Goal: Task Accomplishment & Management: Manage account settings

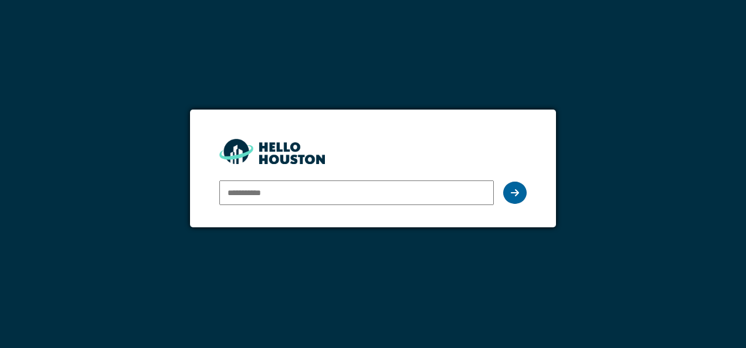
type input "**********"
click at [514, 197] on icon at bounding box center [515, 192] width 8 height 9
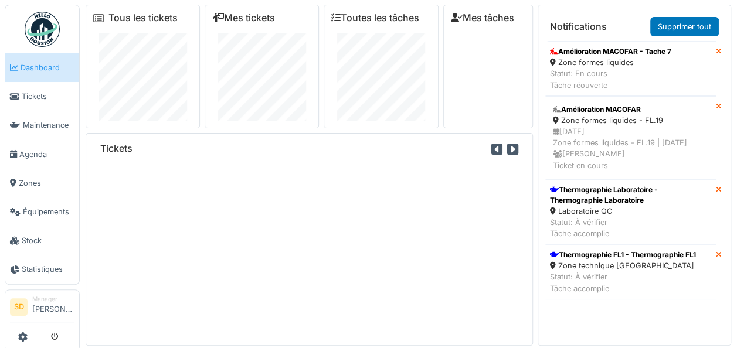
click at [689, 26] on link "Supprimer tout" at bounding box center [685, 26] width 69 height 19
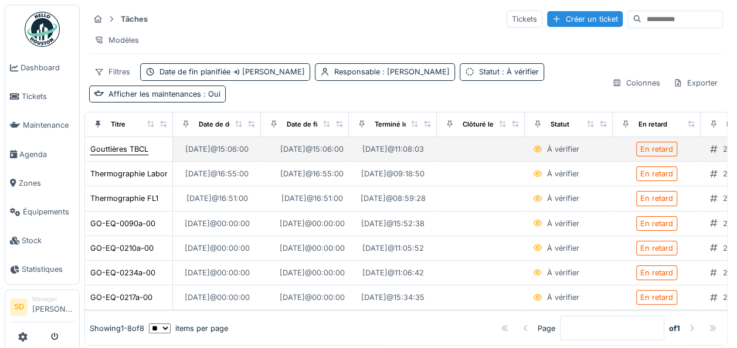
click at [121, 154] on div "Gouttières TBCL" at bounding box center [119, 149] width 58 height 11
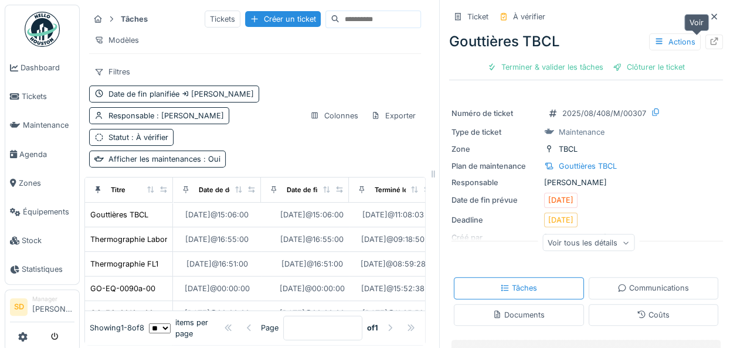
click at [710, 43] on icon at bounding box center [714, 42] width 9 height 8
click at [712, 18] on icon at bounding box center [715, 16] width 6 height 6
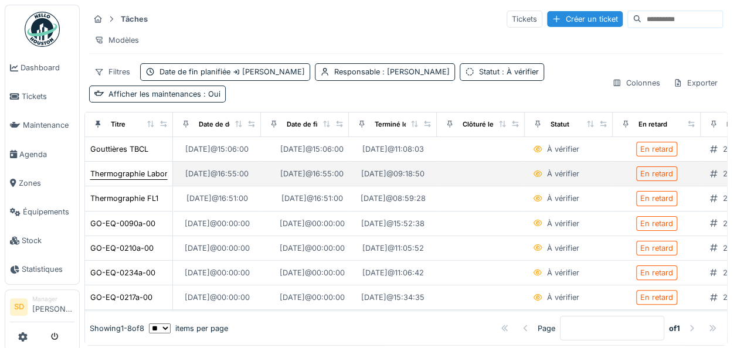
click at [137, 180] on div "Thermographie Laboratoire" at bounding box center [138, 173] width 97 height 11
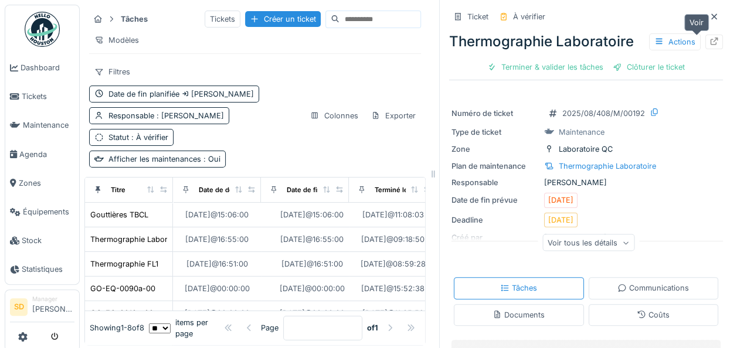
click at [710, 43] on icon at bounding box center [714, 42] width 9 height 8
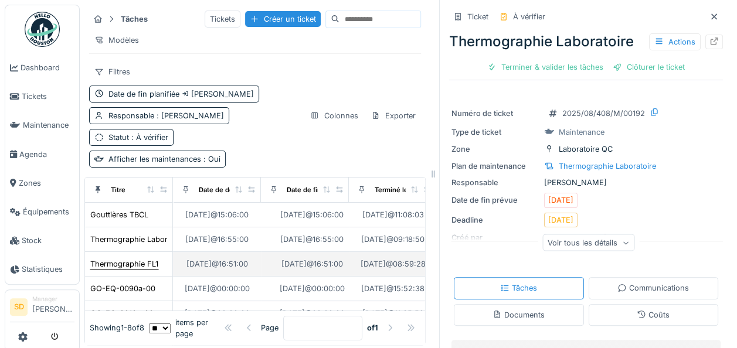
click at [142, 270] on div "Thermographie FL1" at bounding box center [124, 264] width 68 height 11
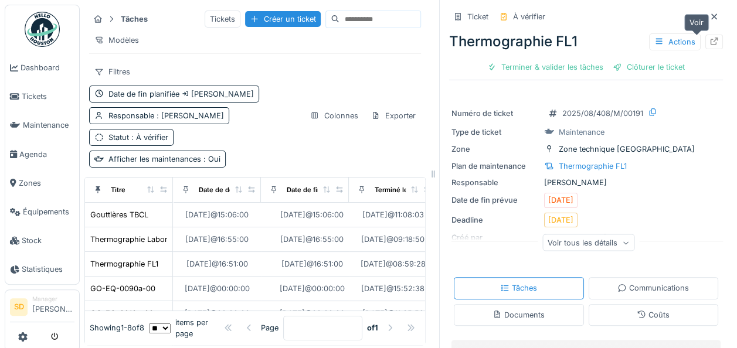
click at [710, 43] on icon at bounding box center [714, 42] width 9 height 8
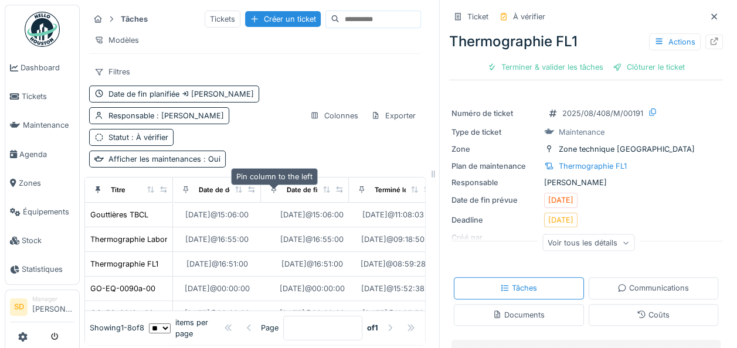
scroll to position [23, 0]
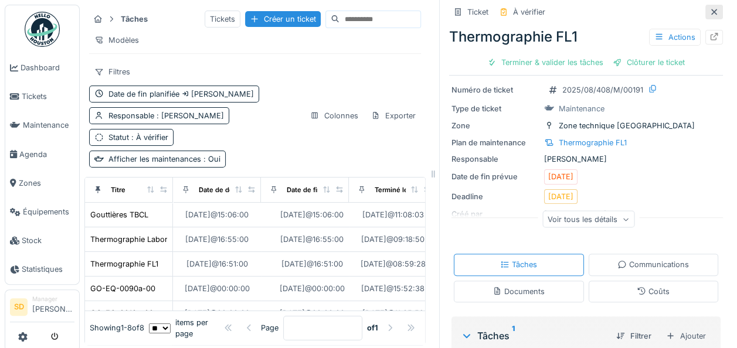
click at [710, 11] on icon at bounding box center [714, 12] width 9 height 8
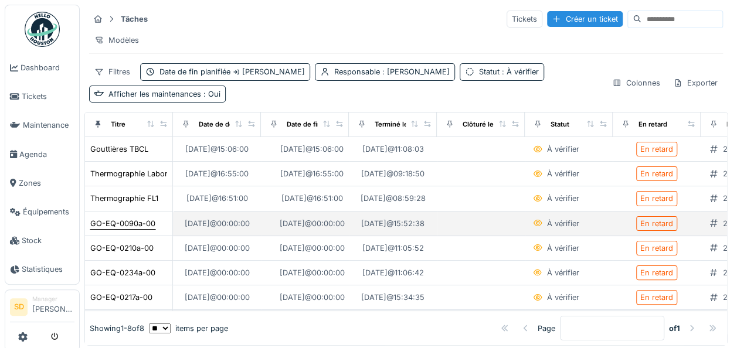
click at [130, 229] on div "GO-EQ-0090a-00" at bounding box center [122, 223] width 65 height 11
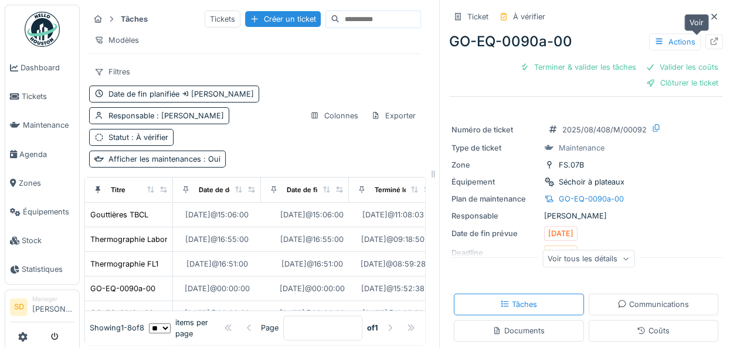
click at [710, 43] on icon at bounding box center [714, 42] width 9 height 8
click at [710, 19] on icon at bounding box center [714, 17] width 9 height 8
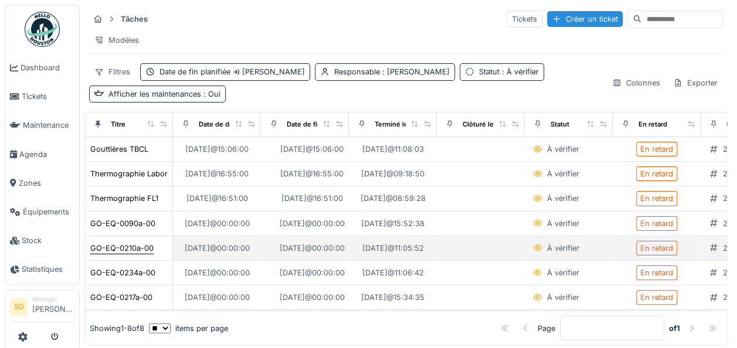
click at [117, 254] on div "GO-EQ-0210a-00" at bounding box center [121, 248] width 63 height 11
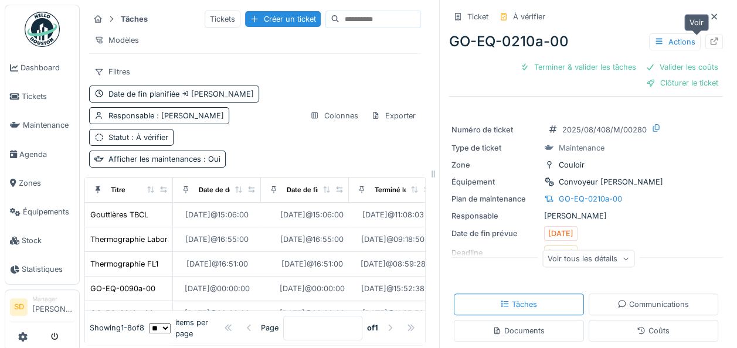
click at [710, 45] on div at bounding box center [714, 41] width 9 height 11
click at [710, 18] on icon at bounding box center [714, 17] width 9 height 8
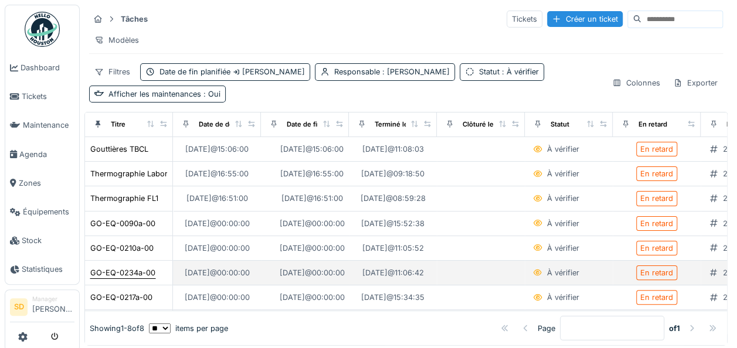
click at [147, 277] on div "GO-EQ-0234a-00" at bounding box center [122, 273] width 65 height 11
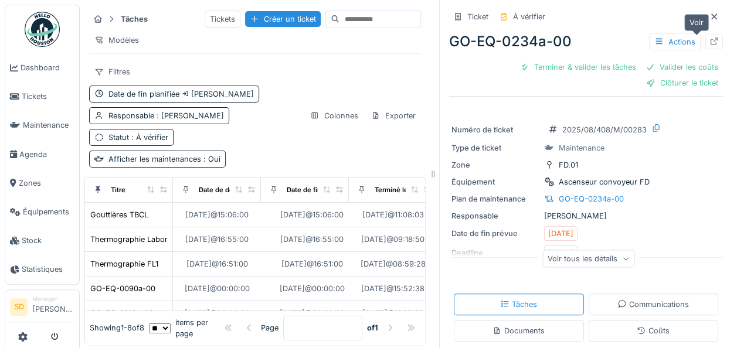
click at [710, 40] on icon at bounding box center [714, 42] width 9 height 8
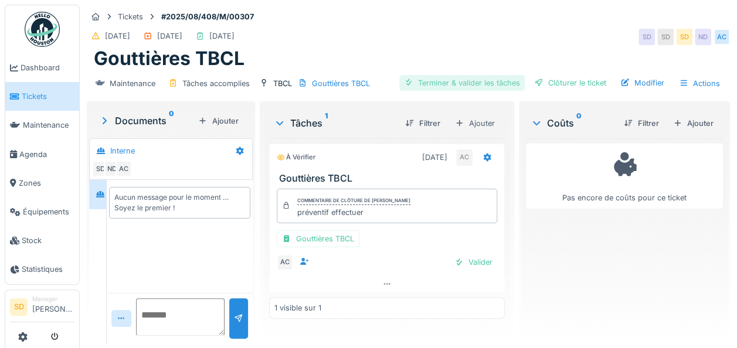
click at [464, 76] on div "Terminer & valider les tâches" at bounding box center [463, 83] width 126 height 16
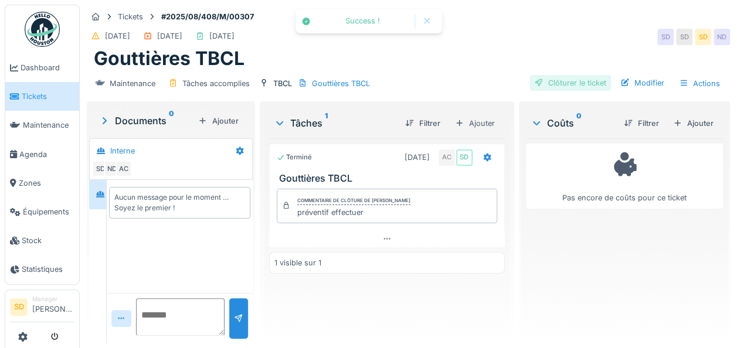
click at [549, 83] on div "Clôturer le ticket" at bounding box center [571, 83] width 82 height 16
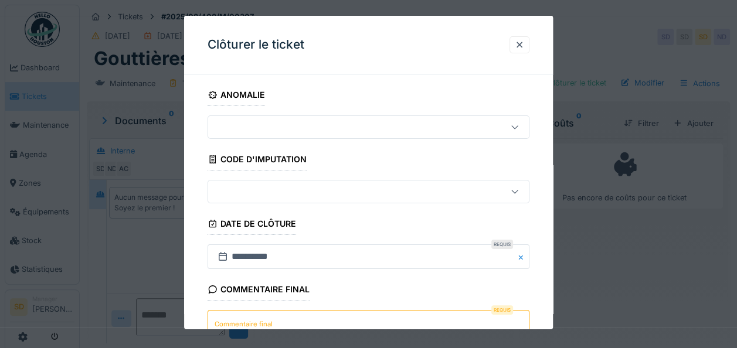
click at [418, 314] on textarea "Commentaire final" at bounding box center [369, 334] width 322 height 48
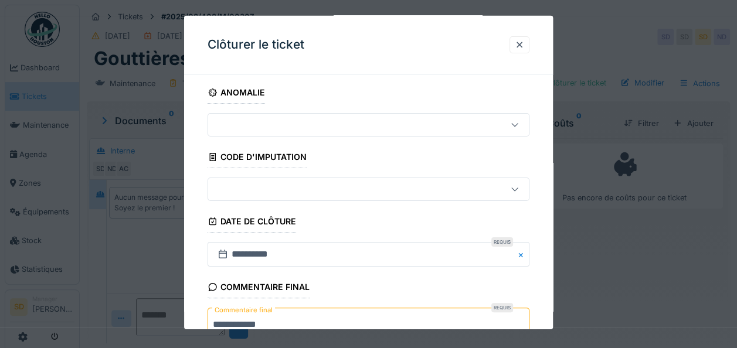
type textarea "**********"
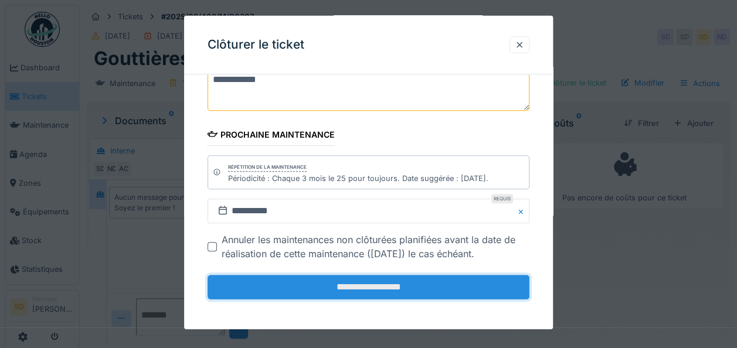
click at [401, 284] on input "**********" at bounding box center [369, 287] width 322 height 25
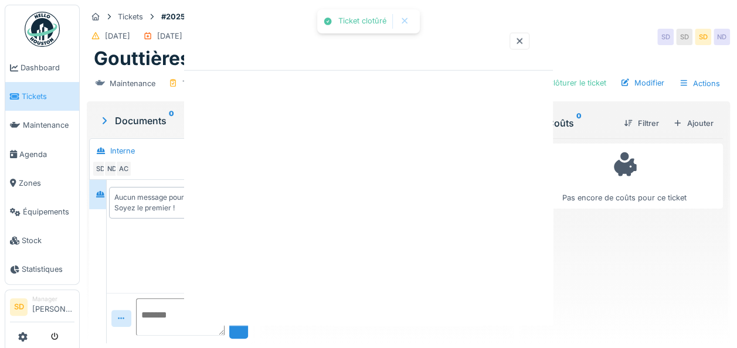
scroll to position [0, 0]
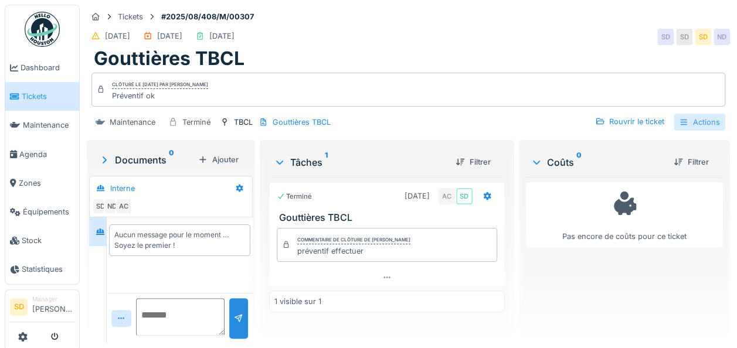
click at [688, 122] on div "Actions" at bounding box center [700, 122] width 52 height 17
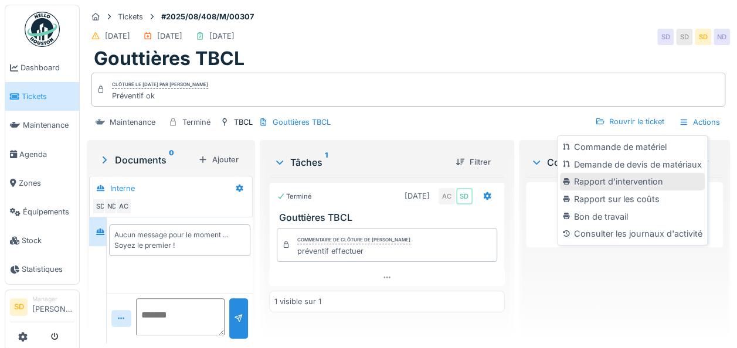
click at [618, 183] on div "Rapport d'intervention" at bounding box center [632, 182] width 144 height 18
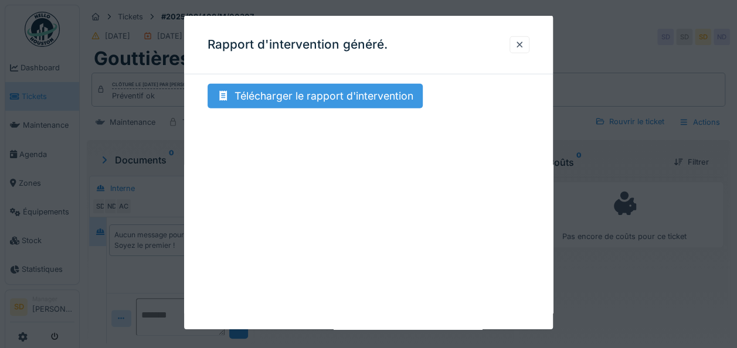
click at [312, 93] on div "Télécharger le rapport d'intervention" at bounding box center [315, 96] width 215 height 25
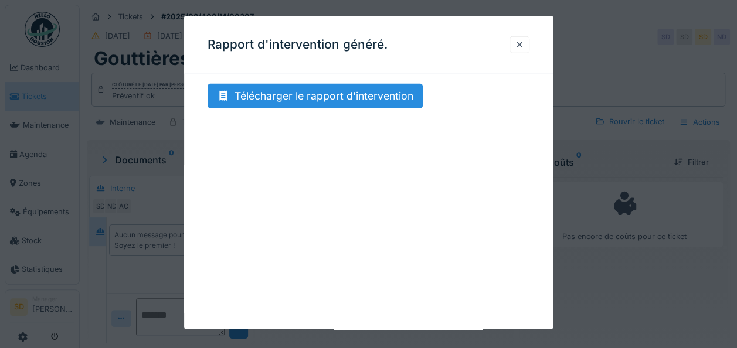
click at [648, 308] on div at bounding box center [368, 174] width 737 height 348
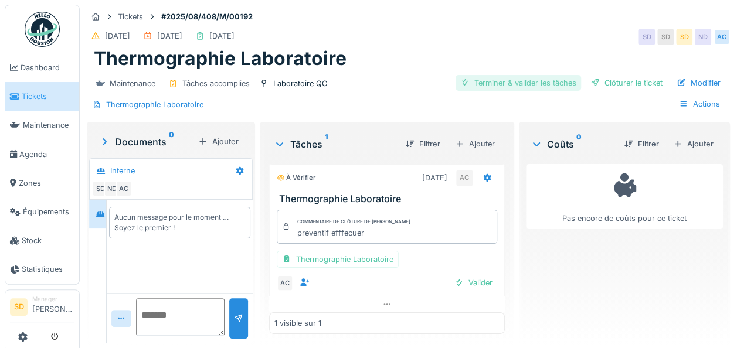
click at [503, 76] on div "Terminer & valider les tâches" at bounding box center [519, 83] width 126 height 16
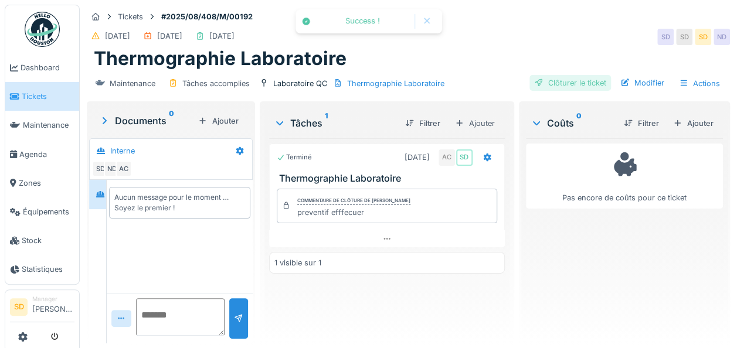
click at [582, 82] on div "Clôturer le ticket" at bounding box center [571, 83] width 82 height 16
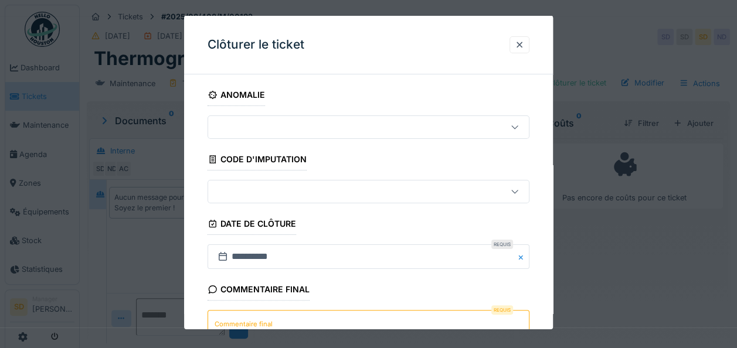
click at [335, 316] on textarea "Commentaire final" at bounding box center [369, 334] width 322 height 48
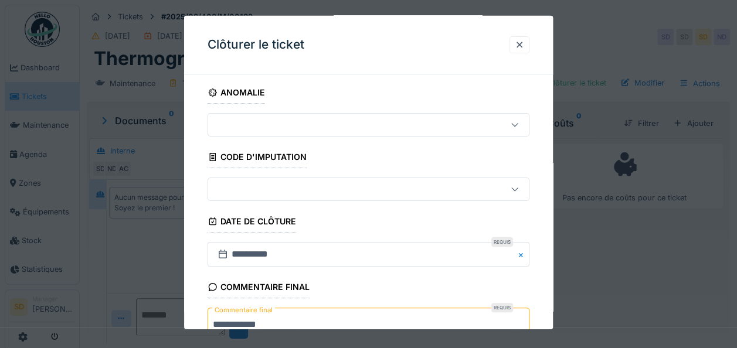
type textarea "**********"
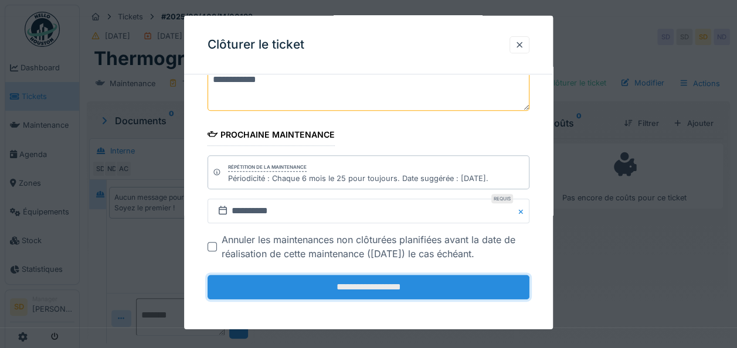
click at [363, 290] on input "**********" at bounding box center [369, 287] width 322 height 25
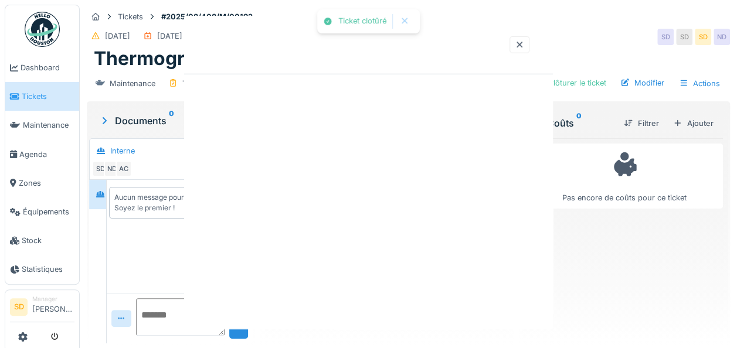
scroll to position [0, 0]
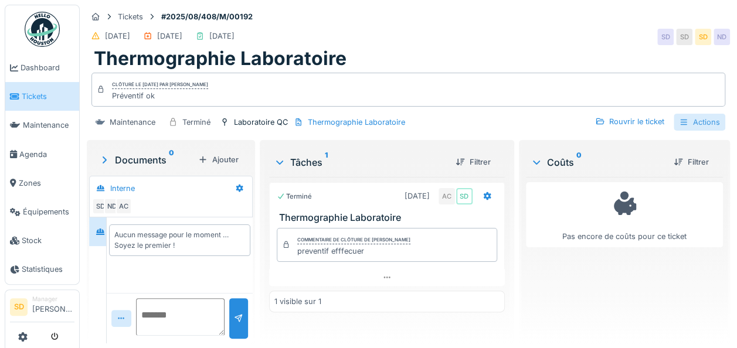
click at [692, 123] on div "Actions" at bounding box center [700, 122] width 52 height 17
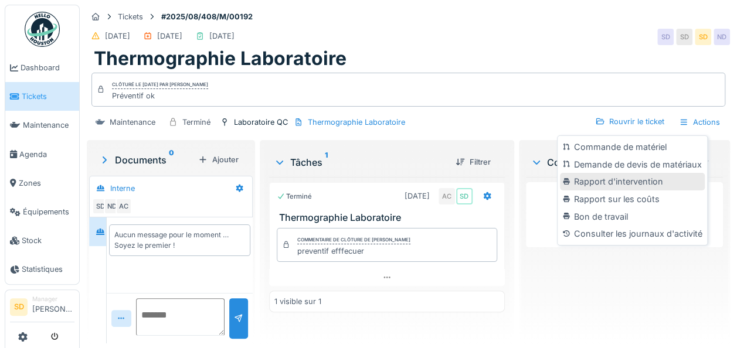
click at [602, 177] on div "Rapport d'intervention" at bounding box center [632, 182] width 144 height 18
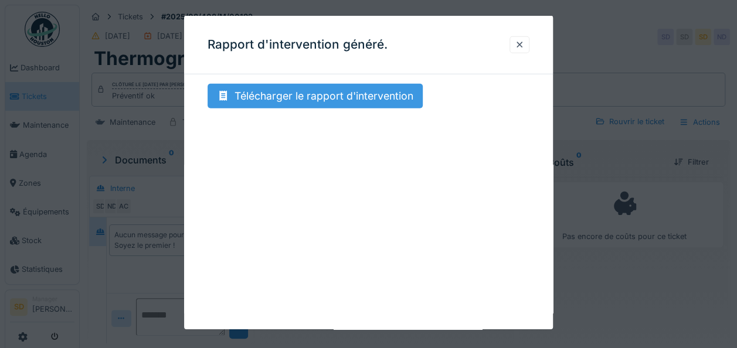
click at [374, 102] on div "Télécharger le rapport d'intervention" at bounding box center [315, 96] width 215 height 25
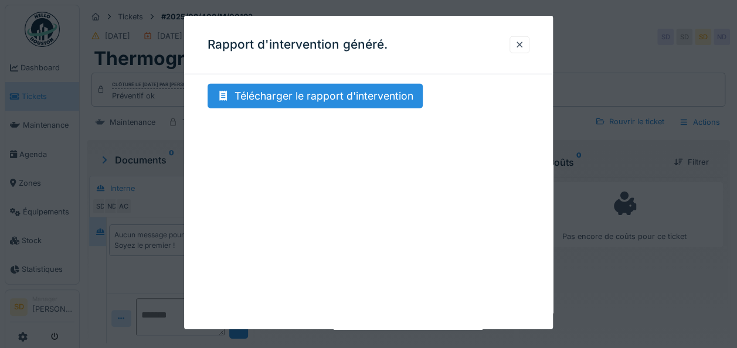
click at [588, 285] on div at bounding box center [368, 174] width 737 height 348
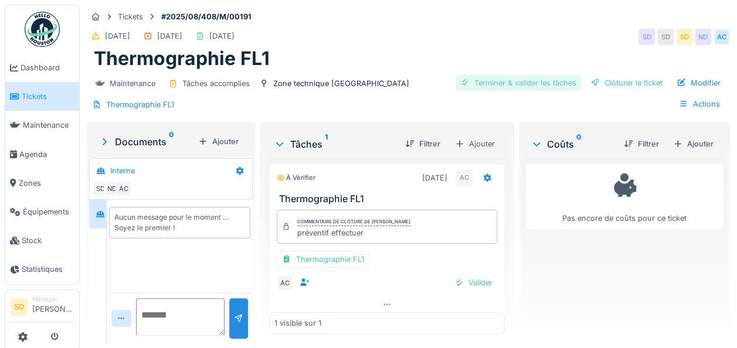
click at [522, 82] on div "Terminer & valider les tâches" at bounding box center [519, 83] width 126 height 16
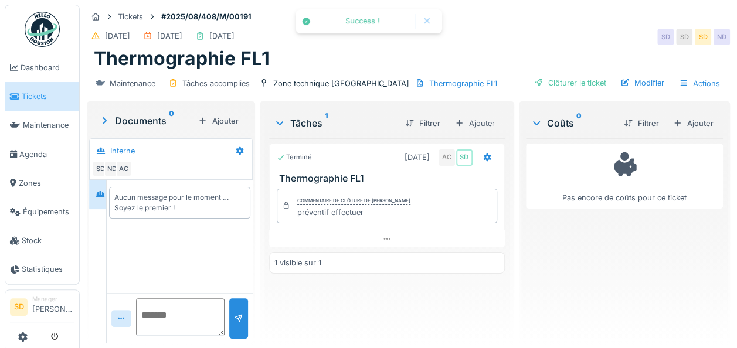
click at [530, 82] on div "Clôturer le ticket" at bounding box center [571, 83] width 82 height 16
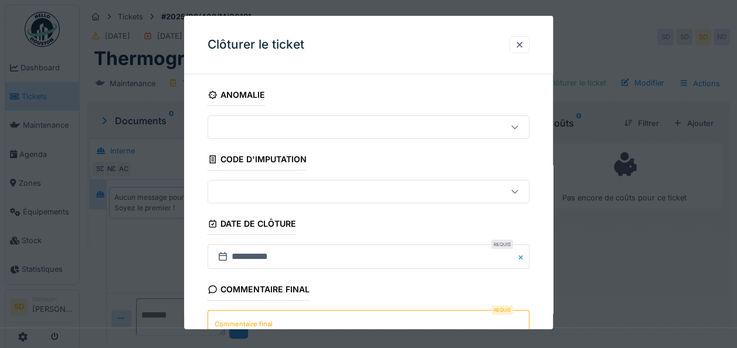
click at [337, 319] on textarea "Commentaire final" at bounding box center [369, 334] width 322 height 48
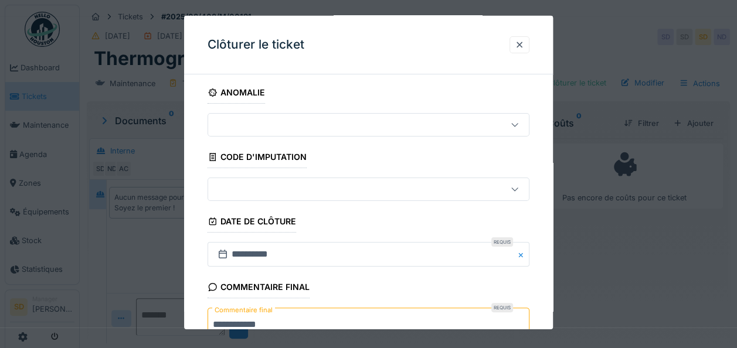
type textarea "**********"
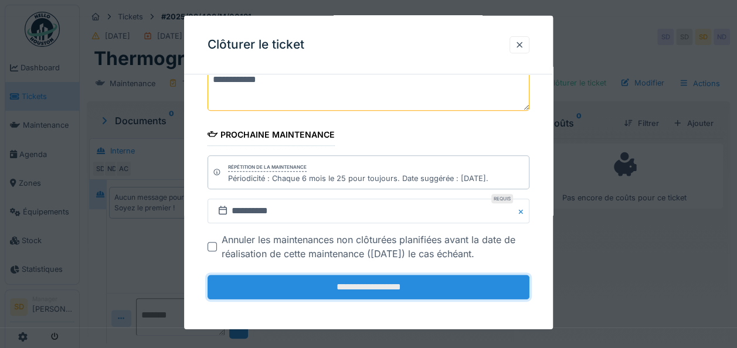
click at [365, 275] on input "**********" at bounding box center [369, 287] width 322 height 25
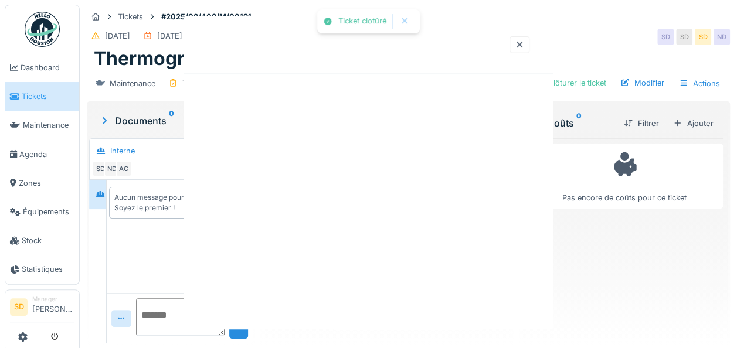
scroll to position [0, 0]
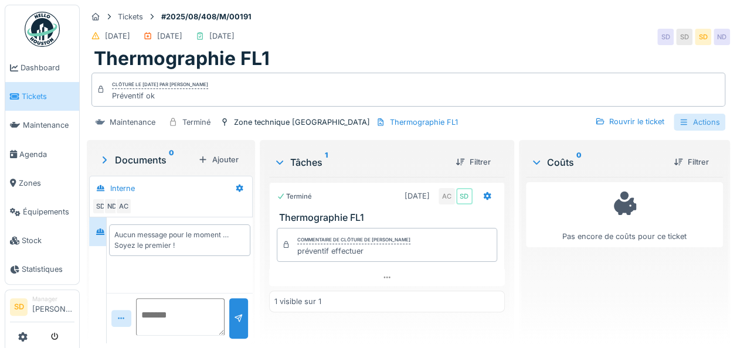
click at [684, 119] on div "Actions" at bounding box center [700, 122] width 52 height 17
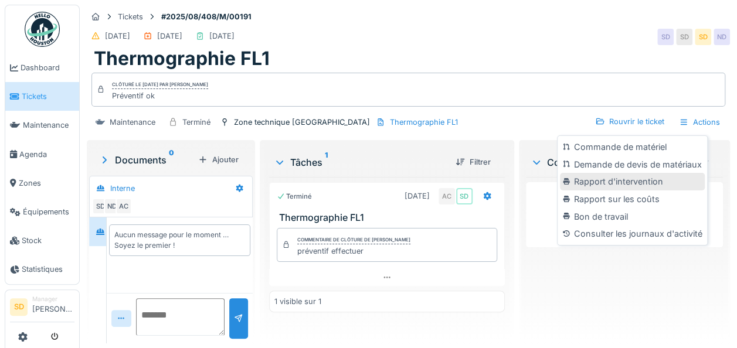
click at [625, 178] on div "Rapport d'intervention" at bounding box center [632, 182] width 144 height 18
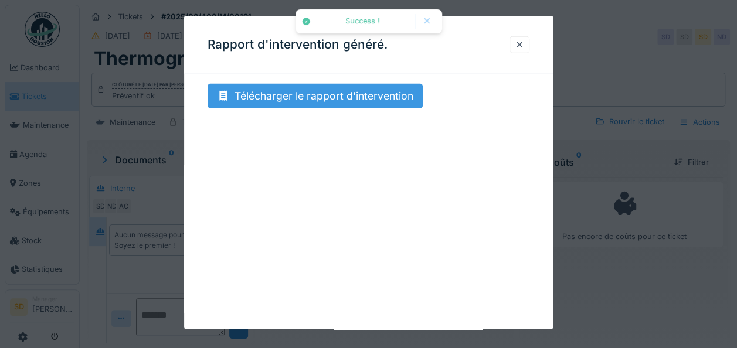
click at [312, 100] on div "Télécharger le rapport d'intervention" at bounding box center [315, 96] width 215 height 25
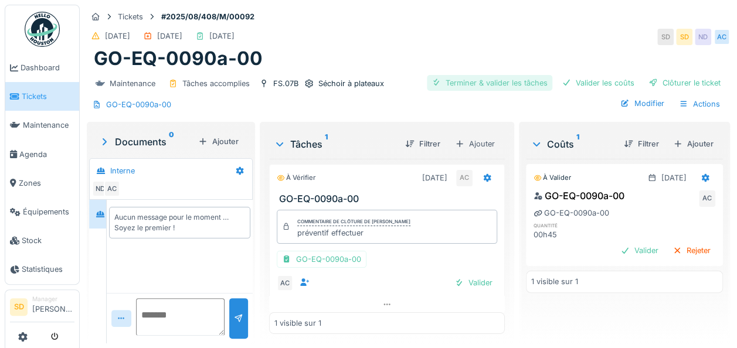
click at [491, 89] on div "Terminer & valider les tâches" at bounding box center [490, 83] width 126 height 16
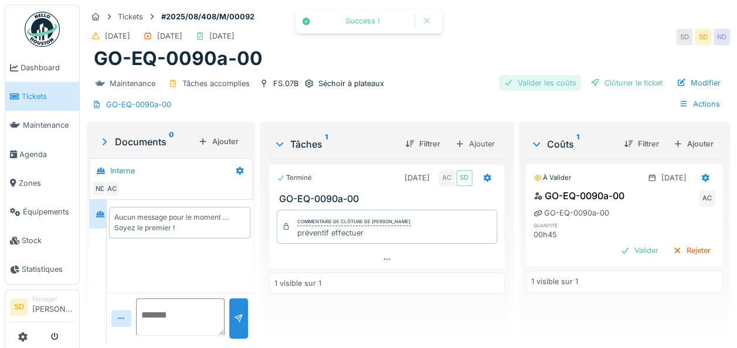
click at [524, 84] on div "Valider les coûts" at bounding box center [540, 83] width 82 height 16
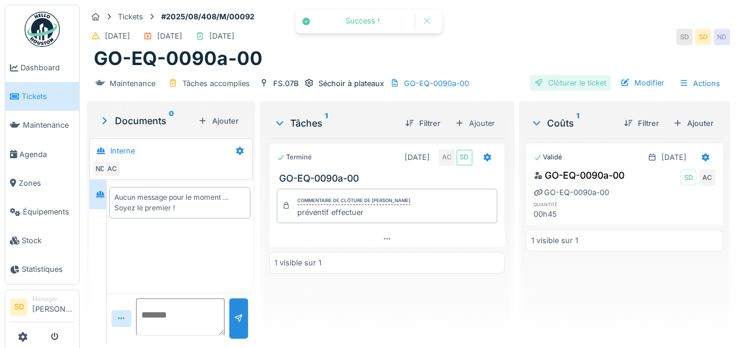
click at [577, 84] on div "Clôturer le ticket" at bounding box center [571, 83] width 82 height 16
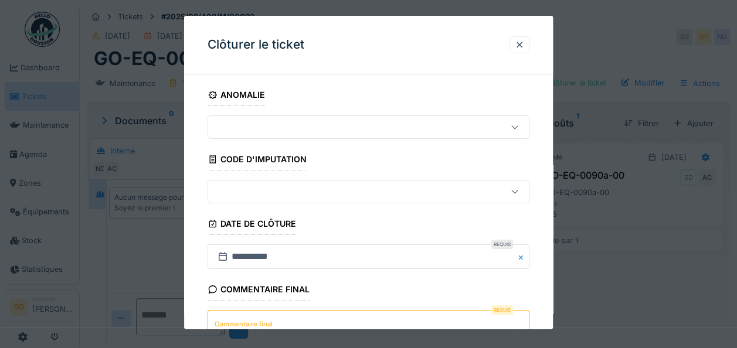
click at [333, 316] on textarea "Commentaire final" at bounding box center [369, 334] width 322 height 48
type textarea "*"
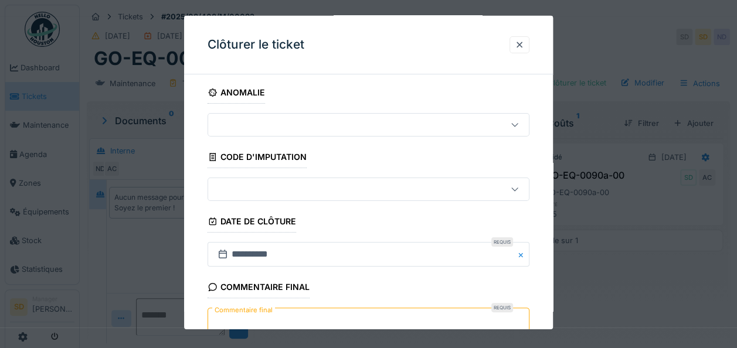
scroll to position [2, 0]
type textarea "**********"
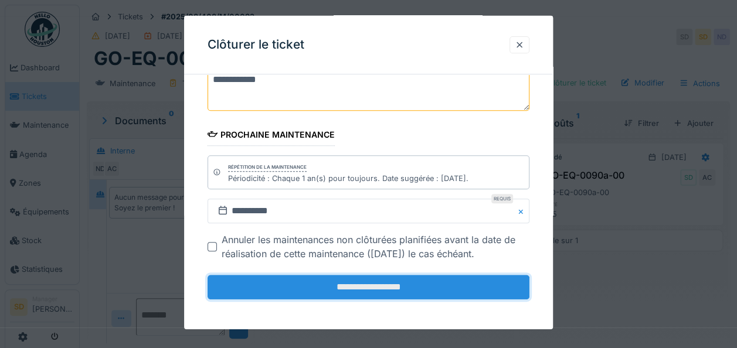
click at [373, 282] on input "**********" at bounding box center [369, 287] width 322 height 25
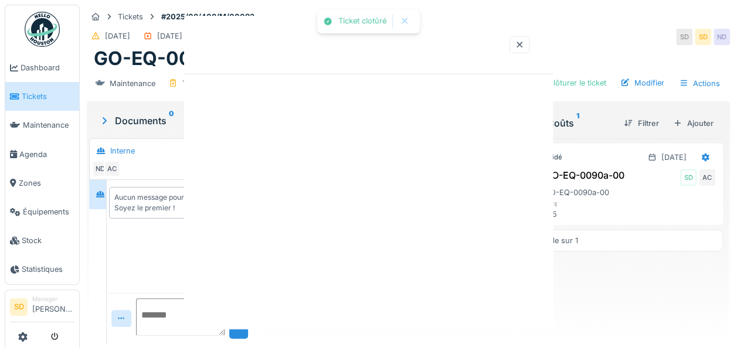
scroll to position [0, 0]
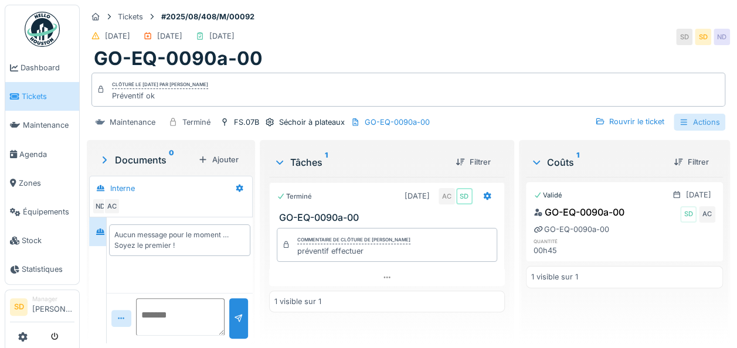
click at [697, 124] on div "Actions" at bounding box center [700, 122] width 52 height 17
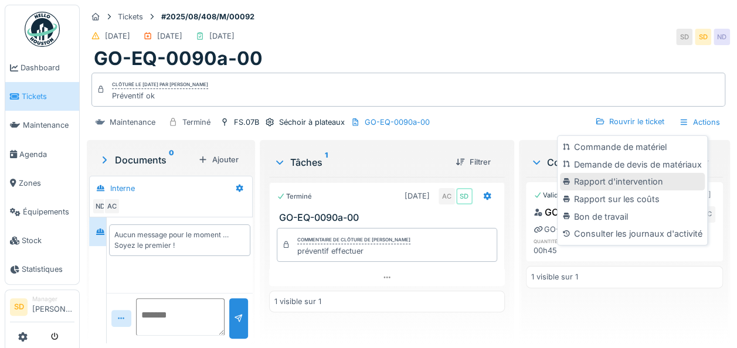
click at [621, 178] on div "Rapport d'intervention" at bounding box center [632, 182] width 144 height 18
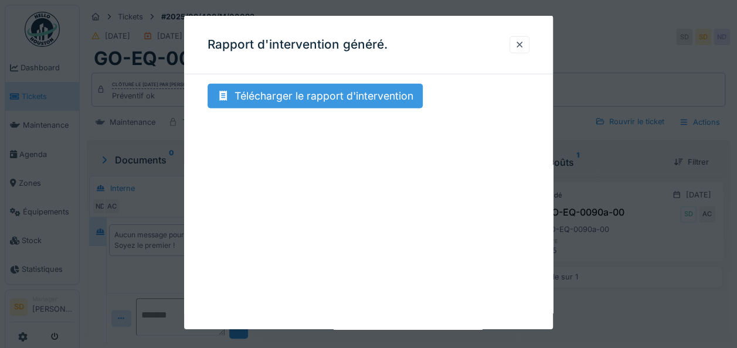
click at [333, 98] on div "Télécharger le rapport d'intervention" at bounding box center [315, 96] width 215 height 25
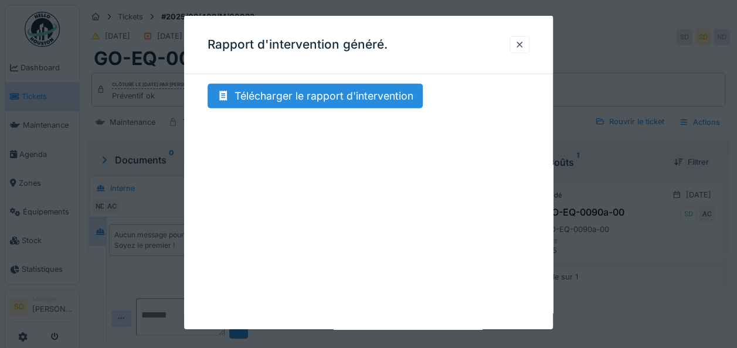
click at [356, 22] on div "Rapport d'intervention généré." at bounding box center [368, 45] width 369 height 59
click at [519, 45] on div at bounding box center [520, 44] width 20 height 17
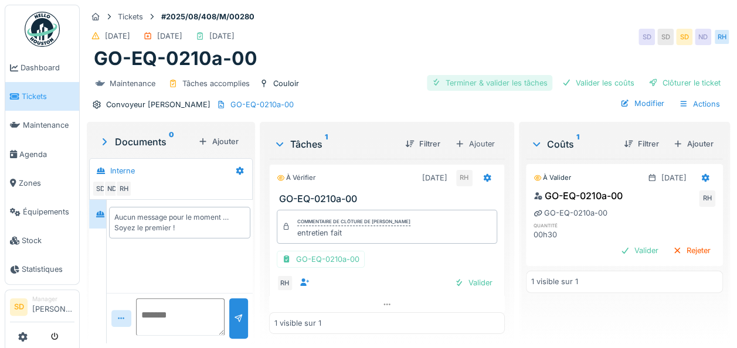
click at [458, 84] on div "Terminer & valider les tâches" at bounding box center [490, 83] width 126 height 16
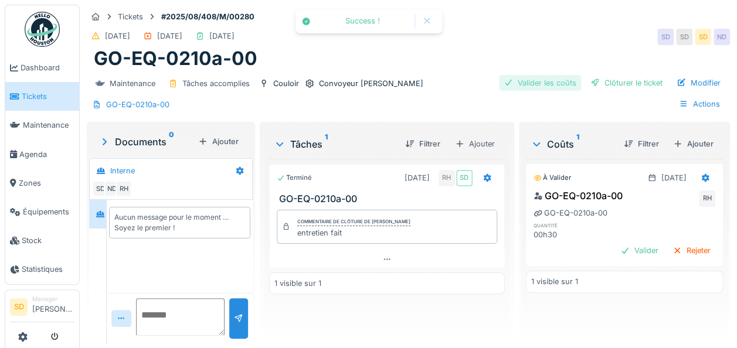
click at [511, 82] on div "Valider les coûts" at bounding box center [540, 83] width 82 height 16
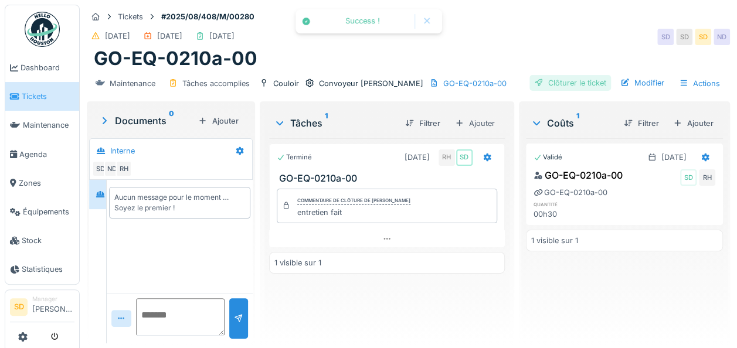
click at [569, 83] on div "Clôturer le ticket" at bounding box center [571, 83] width 82 height 16
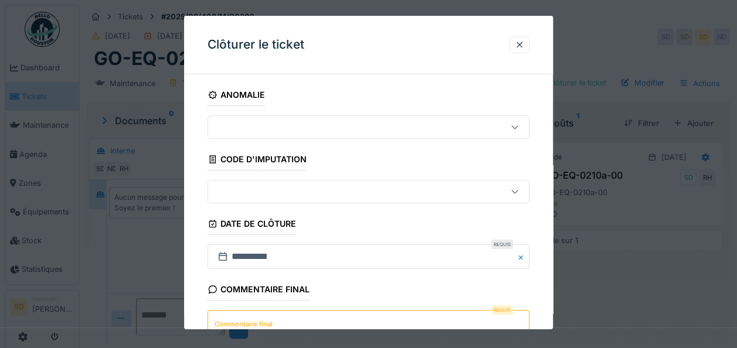
click at [256, 317] on label "Commentaire final" at bounding box center [243, 324] width 63 height 15
click at [256, 317] on textarea "Commentaire final" at bounding box center [369, 334] width 322 height 48
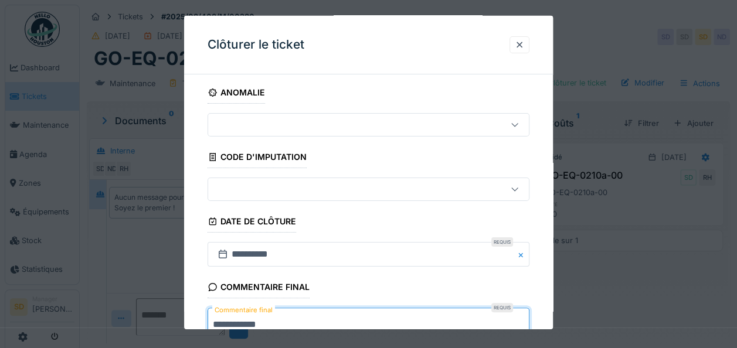
type textarea "**********"
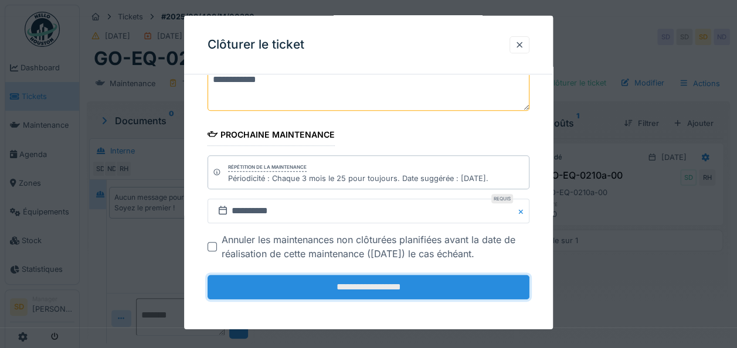
click at [345, 296] on input "**********" at bounding box center [369, 287] width 322 height 25
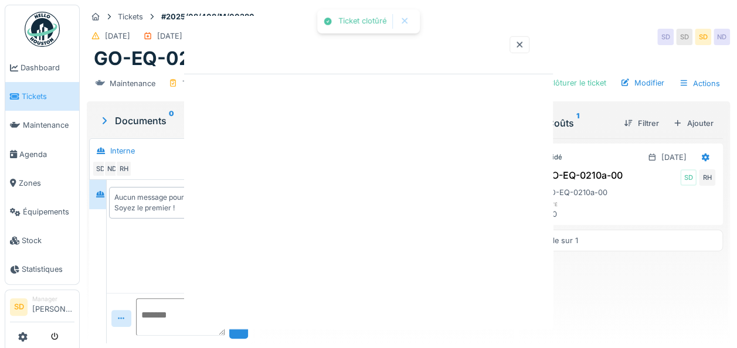
scroll to position [0, 0]
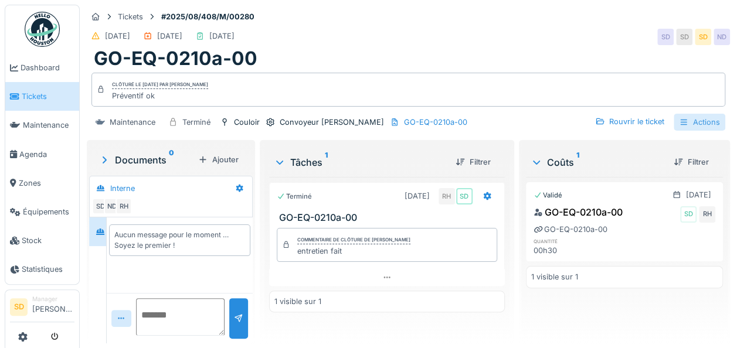
click at [688, 116] on div "Actions" at bounding box center [700, 122] width 52 height 17
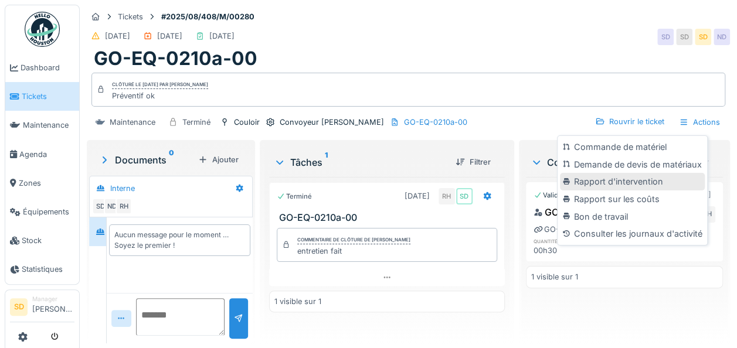
click at [608, 181] on div "Rapport d'intervention" at bounding box center [632, 182] width 144 height 18
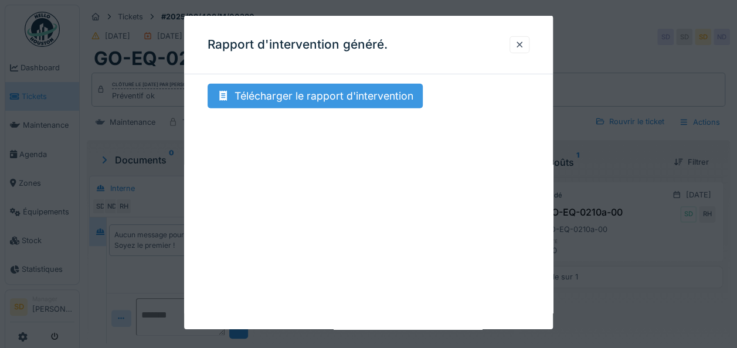
click at [321, 92] on div "Télécharger le rapport d'intervention" at bounding box center [315, 96] width 215 height 25
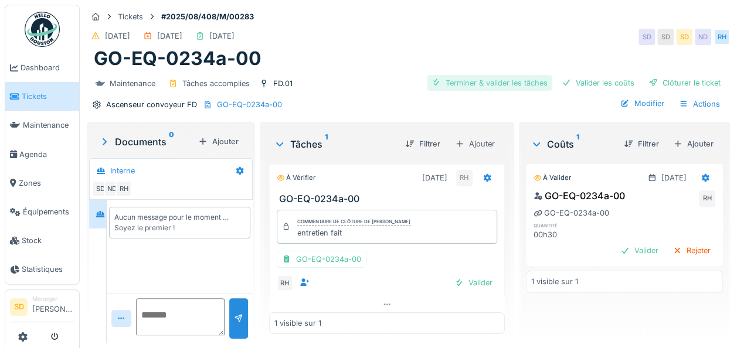
click at [503, 77] on div "Terminer & valider les tâches" at bounding box center [490, 83] width 126 height 16
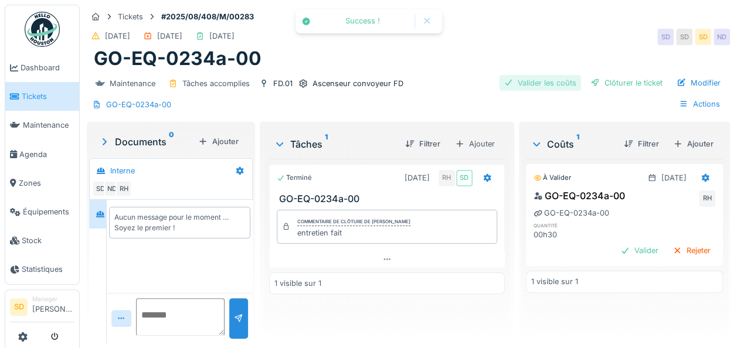
click at [540, 85] on div "Valider les coûts" at bounding box center [540, 83] width 82 height 16
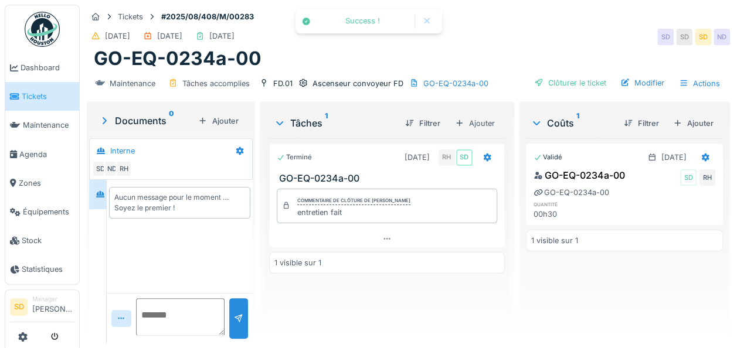
click at [570, 84] on div "Clôturer le ticket" at bounding box center [571, 83] width 82 height 16
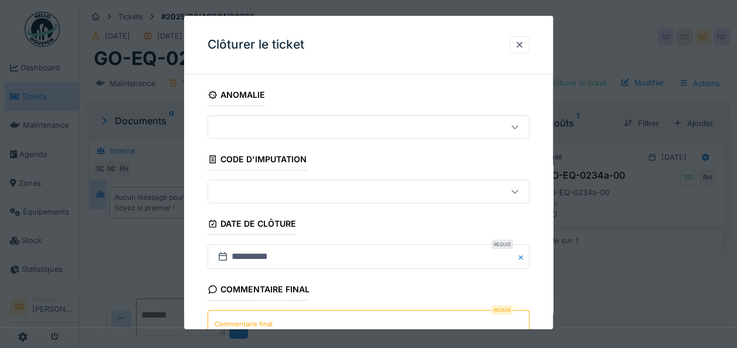
click at [331, 320] on textarea "Commentaire final" at bounding box center [369, 334] width 322 height 48
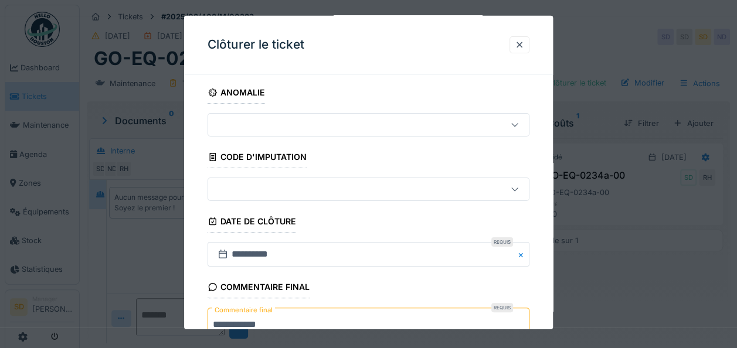
type textarea "**********"
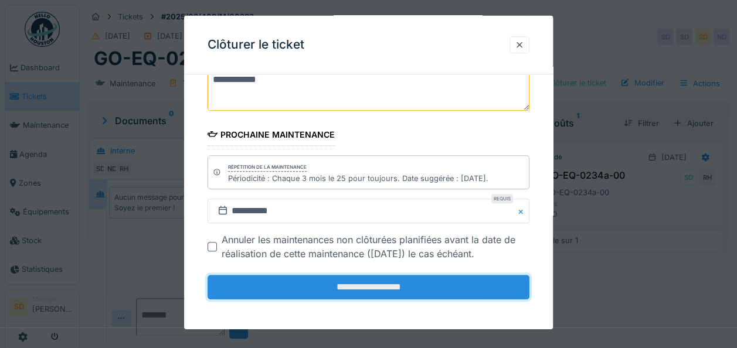
click at [359, 287] on input "**********" at bounding box center [369, 287] width 322 height 25
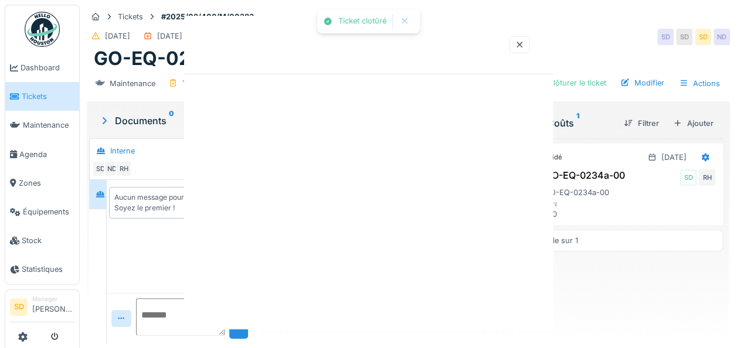
scroll to position [0, 0]
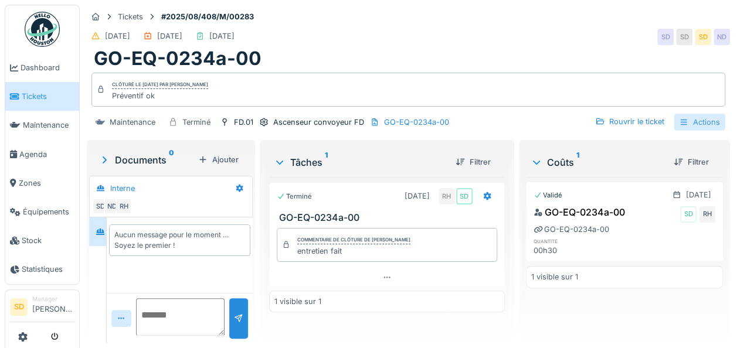
click at [686, 124] on div "Actions" at bounding box center [700, 122] width 52 height 17
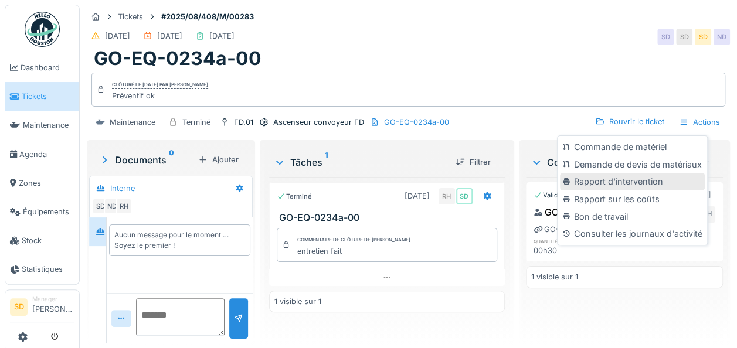
click at [622, 188] on div "Rapport d'intervention" at bounding box center [632, 182] width 144 height 18
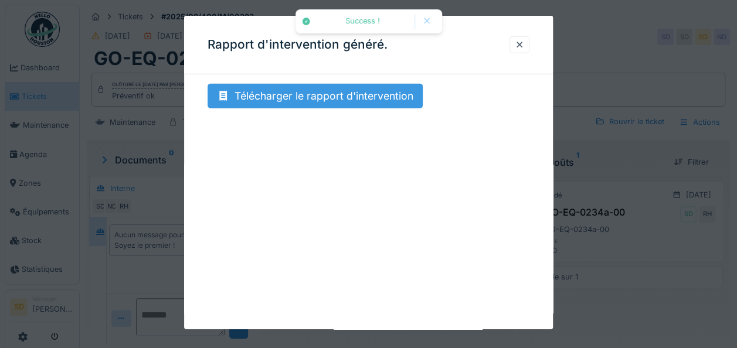
click at [321, 99] on div "Télécharger le rapport d'intervention" at bounding box center [315, 96] width 215 height 25
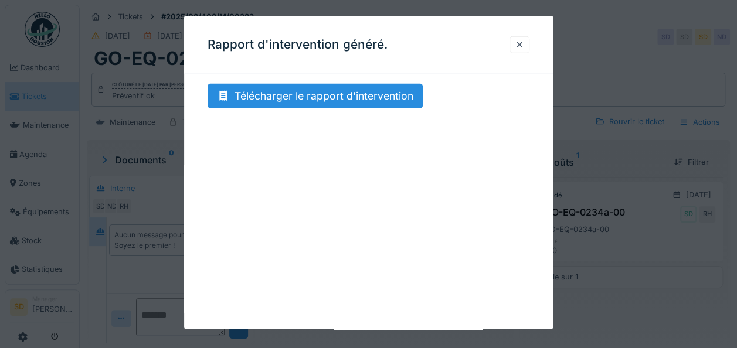
click at [430, 40] on div "Rapport d'intervention généré." at bounding box center [368, 45] width 369 height 59
click at [520, 44] on div at bounding box center [519, 44] width 9 height 11
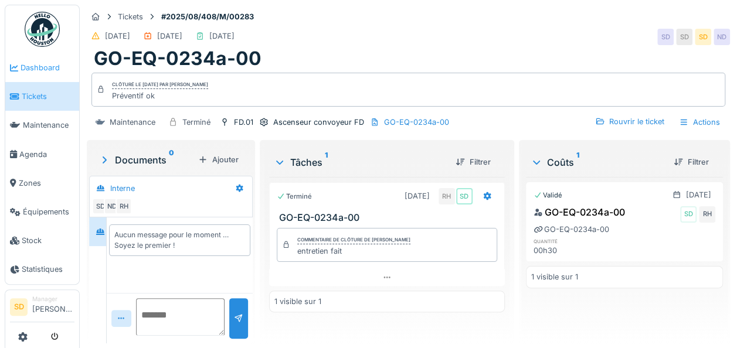
click at [39, 62] on span "Dashboard" at bounding box center [48, 67] width 54 height 11
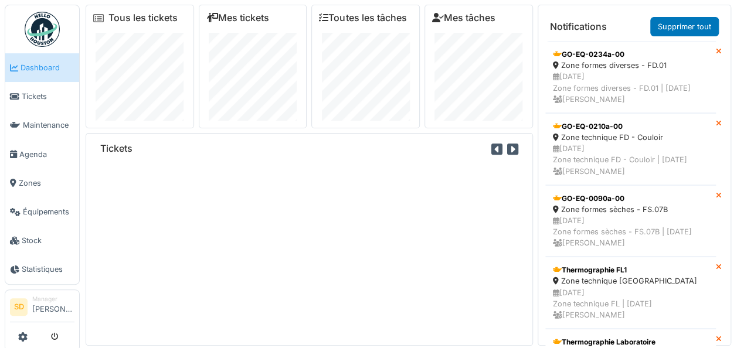
click at [662, 23] on link "Supprimer tout" at bounding box center [685, 26] width 69 height 19
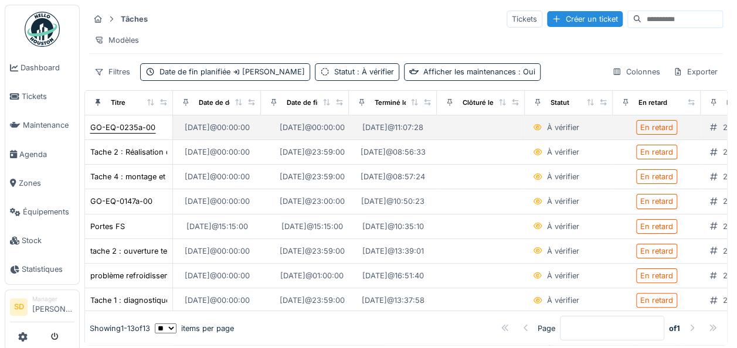
click at [124, 131] on div "GO-EQ-0235a-00" at bounding box center [122, 127] width 65 height 11
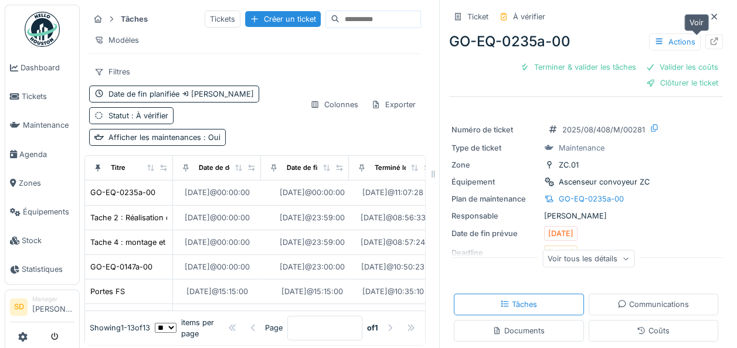
click at [711, 45] on icon at bounding box center [715, 42] width 8 height 8
click at [42, 72] on span "Dashboard" at bounding box center [48, 67] width 54 height 11
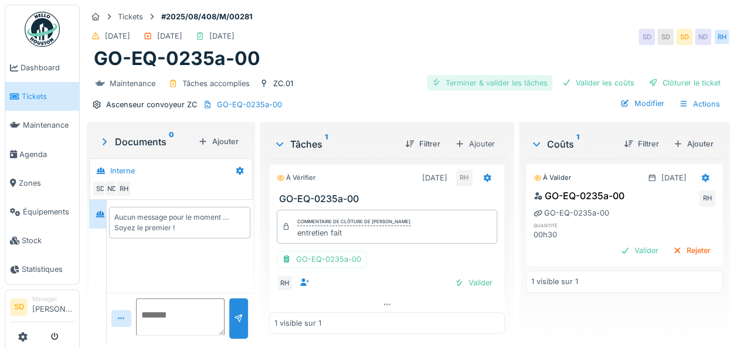
click at [472, 84] on div "Terminer & valider les tâches" at bounding box center [490, 83] width 126 height 16
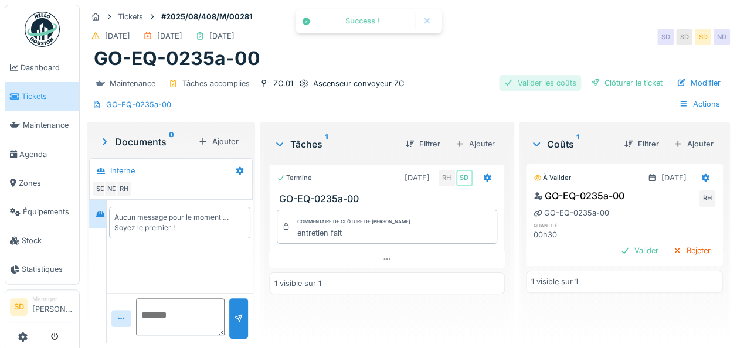
click at [542, 81] on div "Valider les coûts" at bounding box center [540, 83] width 82 height 16
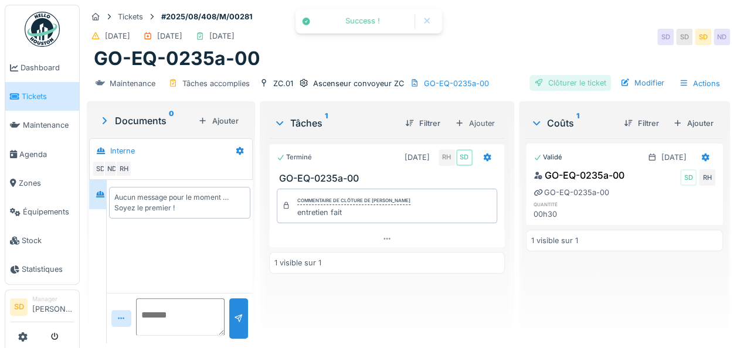
click at [562, 87] on div "Clôturer le ticket" at bounding box center [571, 83] width 82 height 16
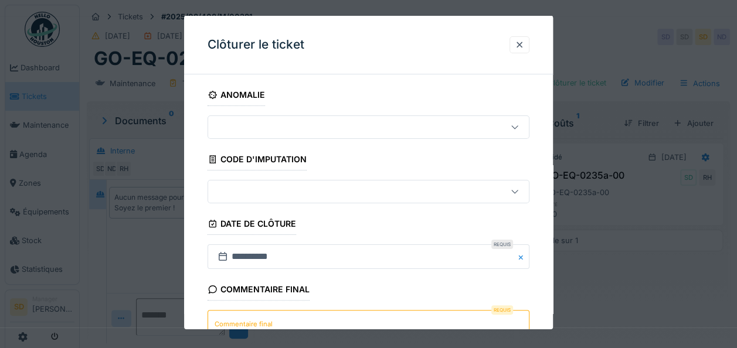
click at [333, 317] on textarea "Commentaire final" at bounding box center [369, 334] width 322 height 48
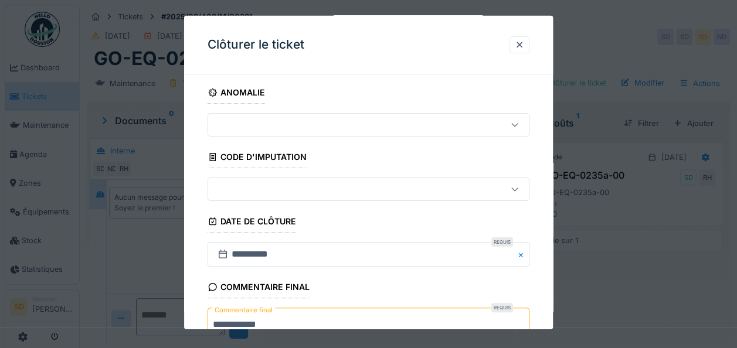
type textarea "**********"
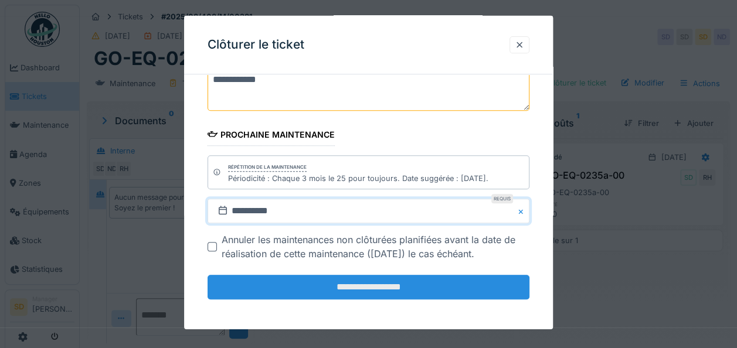
click at [365, 290] on input "**********" at bounding box center [369, 287] width 322 height 25
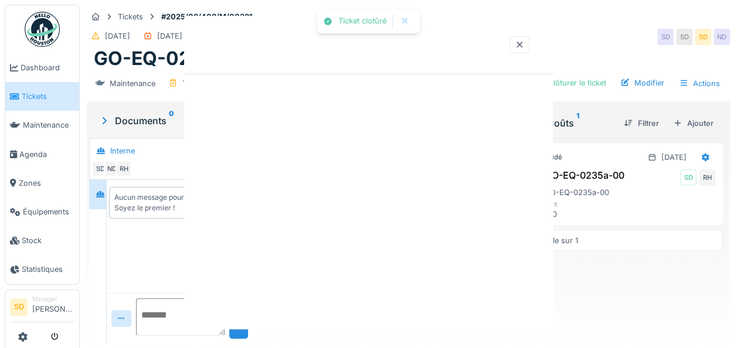
scroll to position [0, 0]
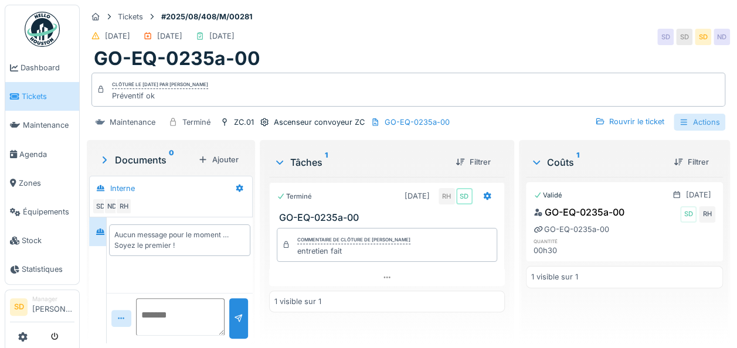
click at [699, 124] on div "Actions" at bounding box center [700, 122] width 52 height 17
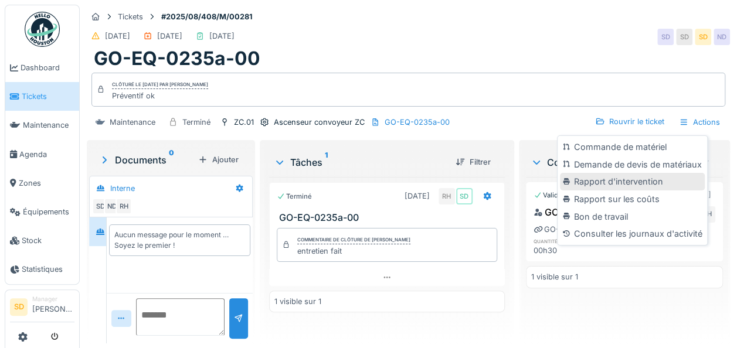
click at [637, 182] on div "Rapport d'intervention" at bounding box center [632, 182] width 144 height 18
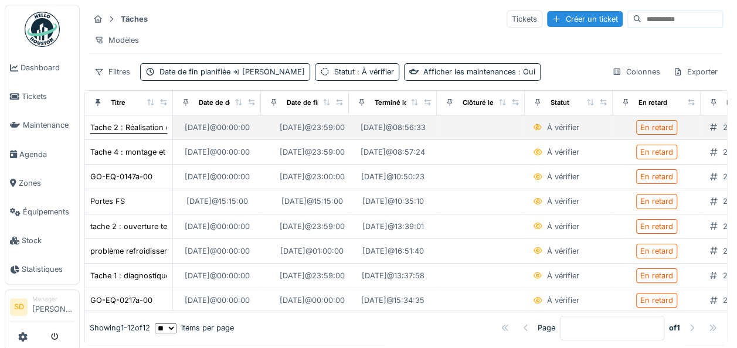
click at [134, 133] on div "Tache 2 : Réalisation du programme sur tiaportal" at bounding box center [177, 127] width 174 height 11
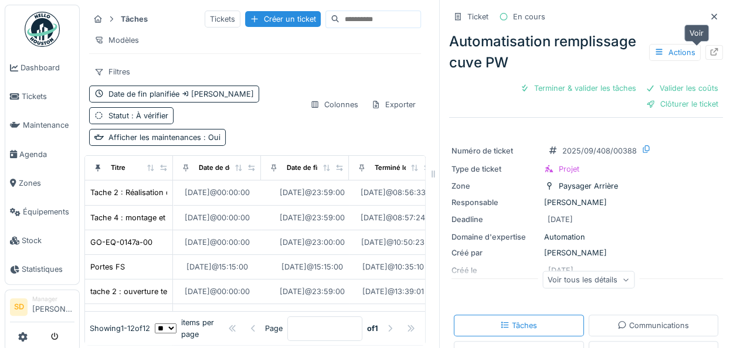
click at [711, 49] on icon at bounding box center [715, 52] width 8 height 8
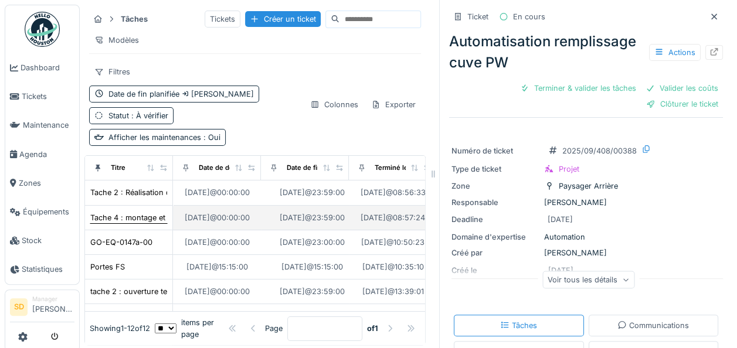
click at [137, 223] on div "Tache 4 : montage et câblage" at bounding box center [142, 217] width 105 height 11
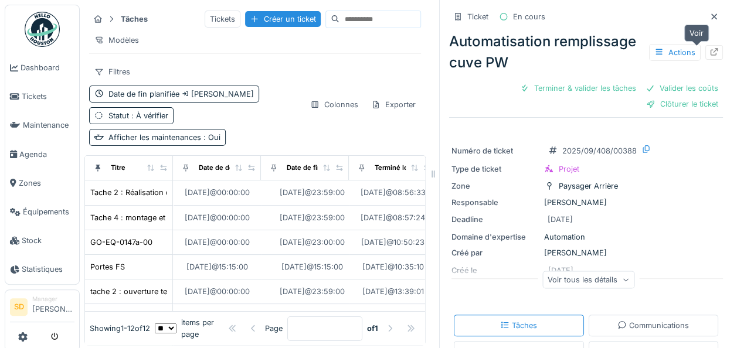
click at [710, 54] on icon at bounding box center [714, 52] width 9 height 8
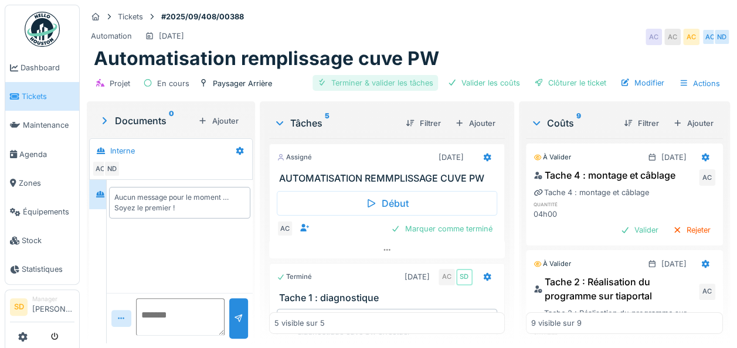
click at [347, 84] on div "Terminer & valider les tâches" at bounding box center [376, 83] width 126 height 16
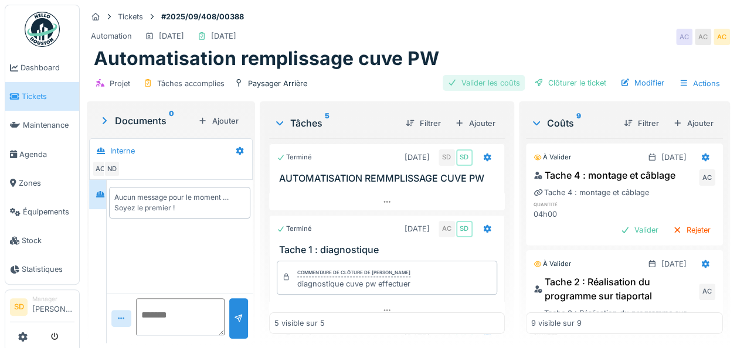
click at [468, 82] on div "Valider les coûts" at bounding box center [484, 83] width 82 height 16
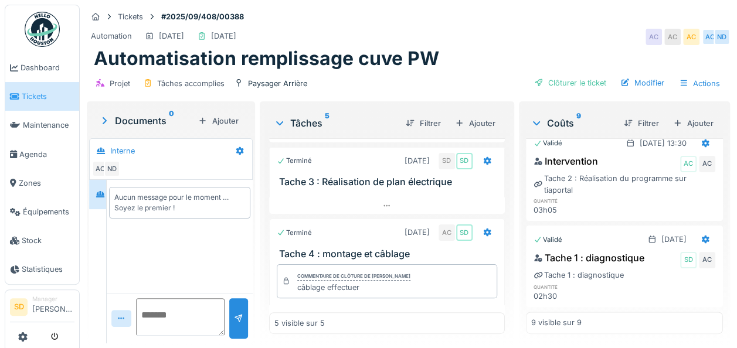
scroll to position [307, 0]
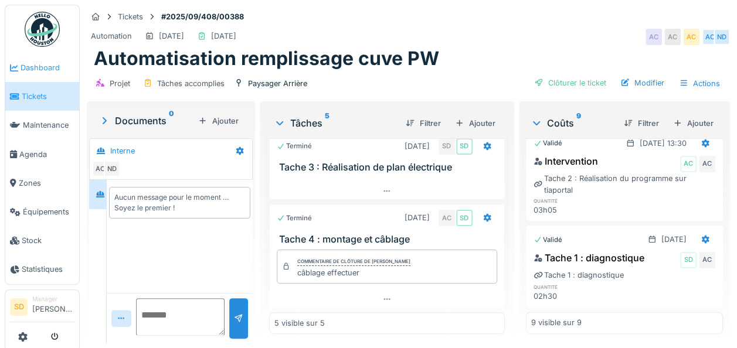
click at [45, 69] on span "Dashboard" at bounding box center [48, 67] width 54 height 11
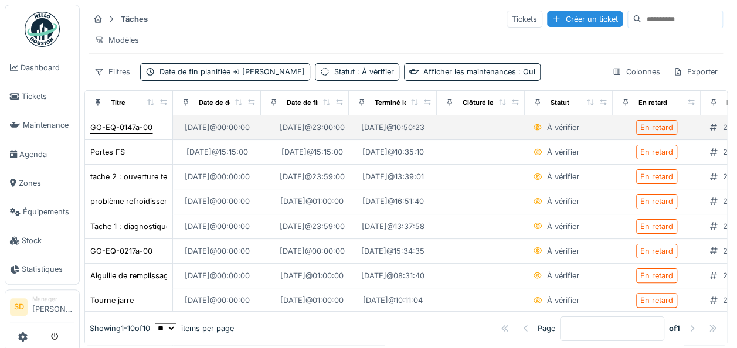
click at [121, 130] on div "GO-EQ-0147a-00" at bounding box center [121, 127] width 62 height 11
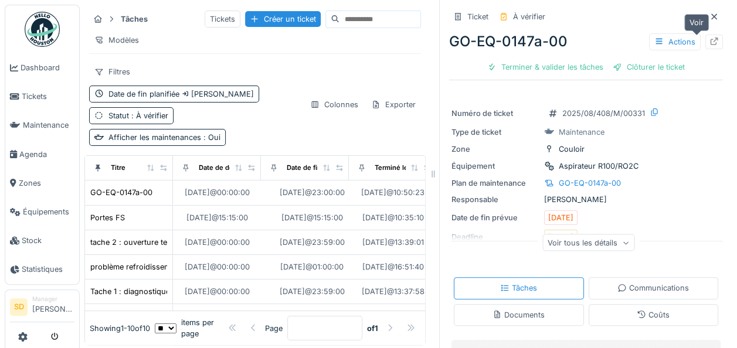
click at [710, 42] on icon at bounding box center [714, 42] width 9 height 8
click at [39, 68] on span "Dashboard" at bounding box center [48, 67] width 54 height 11
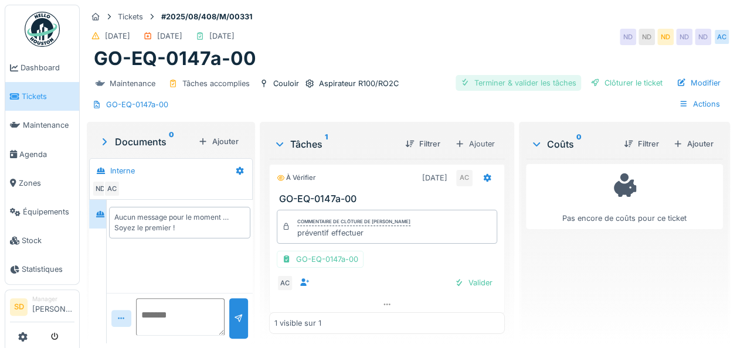
click at [523, 85] on div "Terminer & valider les tâches" at bounding box center [519, 83] width 126 height 16
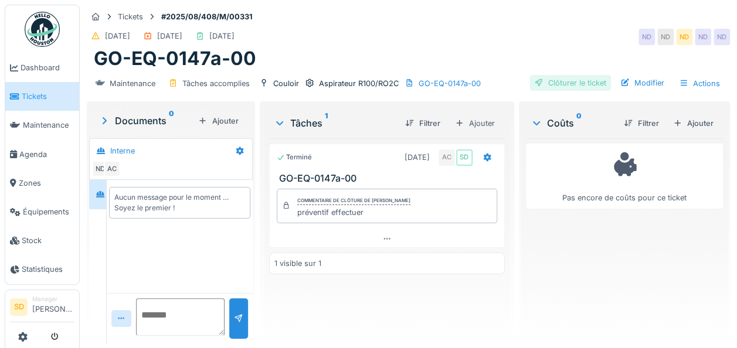
click at [540, 84] on div "Clôturer le ticket" at bounding box center [571, 83] width 82 height 16
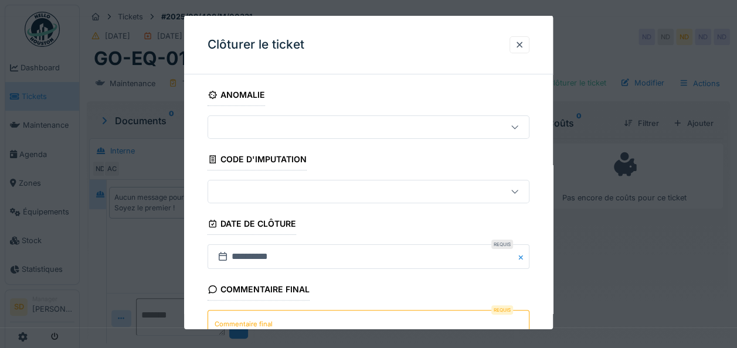
click at [306, 317] on textarea "Commentaire final" at bounding box center [369, 334] width 322 height 48
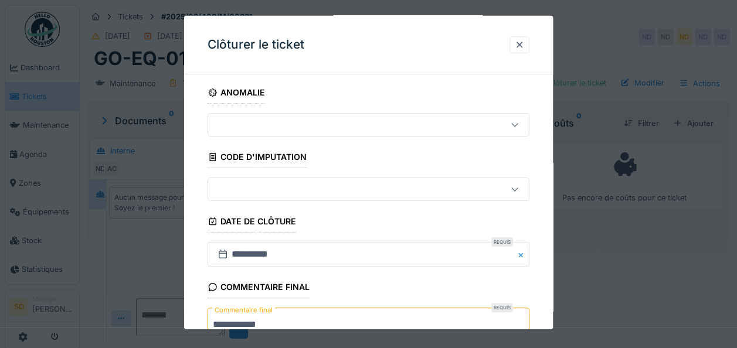
type textarea "**********"
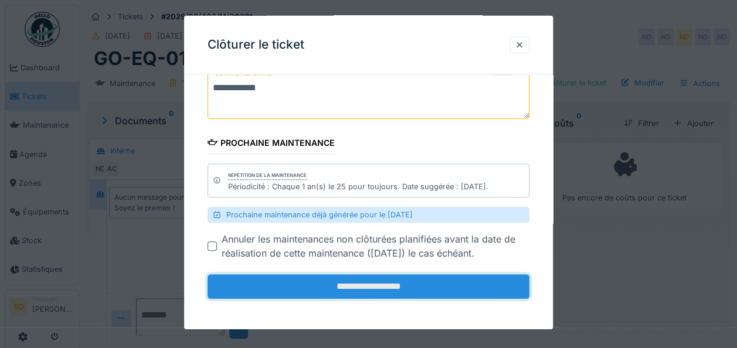
click at [348, 284] on input "**********" at bounding box center [369, 287] width 322 height 25
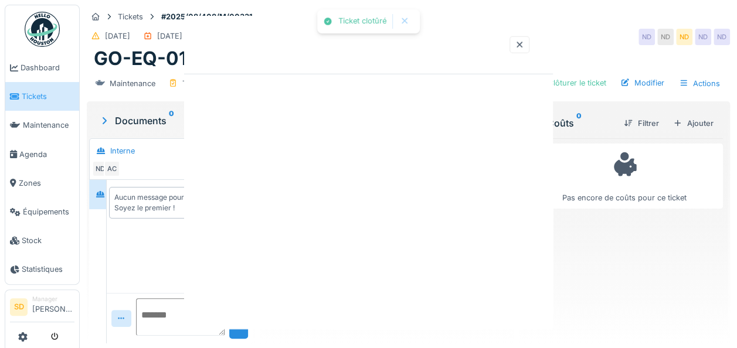
scroll to position [0, 0]
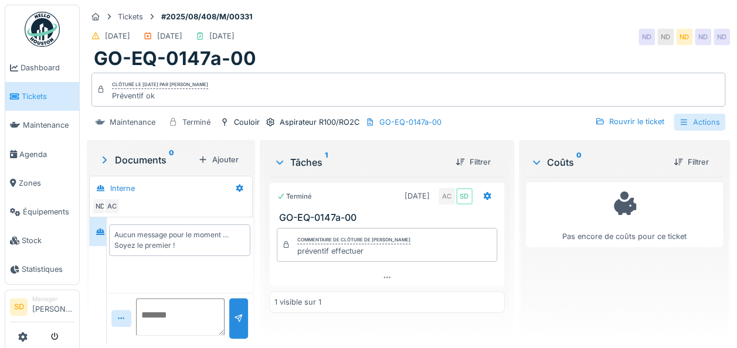
click at [685, 123] on div "Actions" at bounding box center [700, 122] width 52 height 17
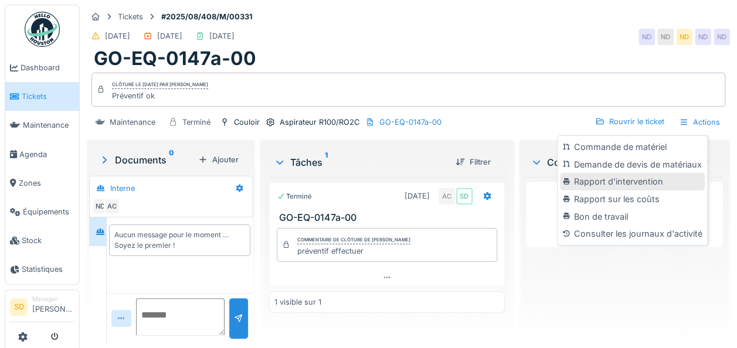
click at [620, 178] on div "Rapport d'intervention" at bounding box center [632, 182] width 144 height 18
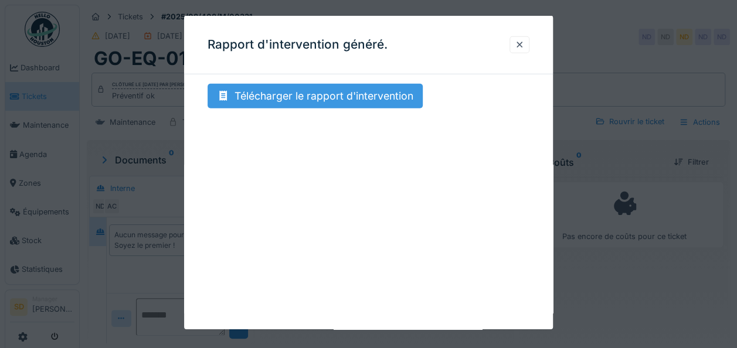
click at [305, 96] on div "Télécharger le rapport d'intervention" at bounding box center [315, 96] width 215 height 25
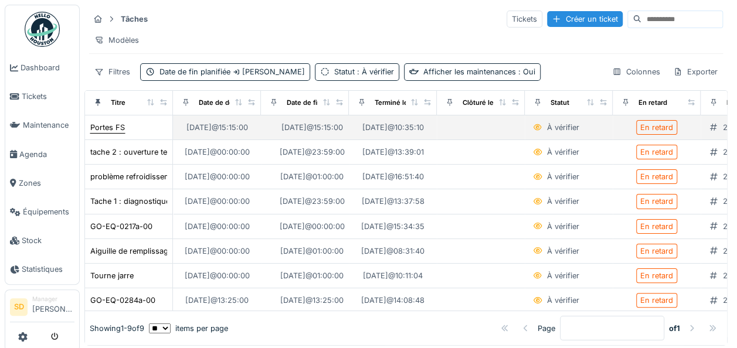
click at [107, 133] on div "Portes FS" at bounding box center [107, 127] width 35 height 11
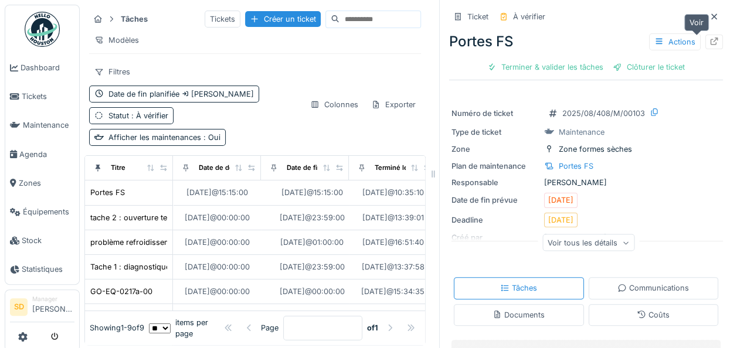
click at [711, 40] on icon at bounding box center [715, 42] width 8 height 8
click at [36, 72] on span "Dashboard" at bounding box center [48, 67] width 54 height 11
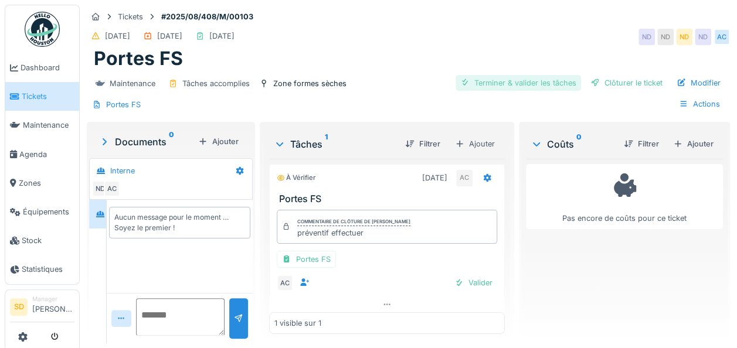
click at [513, 86] on div "Terminer & valider les tâches" at bounding box center [519, 83] width 126 height 16
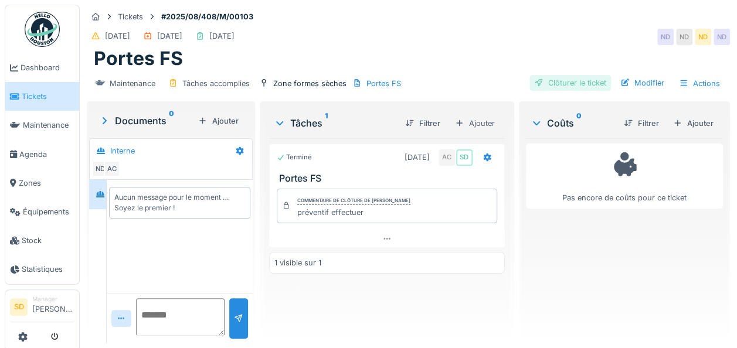
click at [564, 84] on div "Clôturer le ticket" at bounding box center [571, 83] width 82 height 16
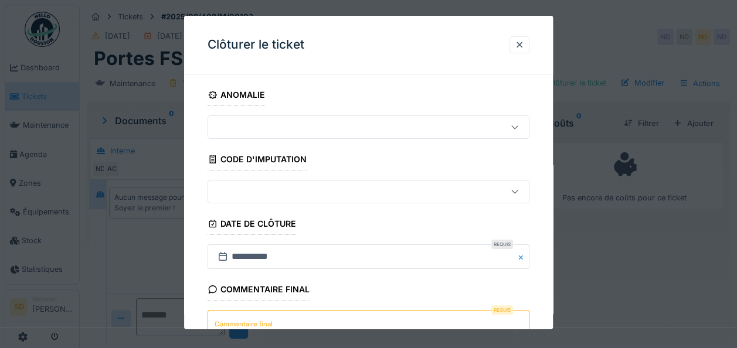
click at [293, 320] on textarea "Commentaire final" at bounding box center [369, 334] width 322 height 48
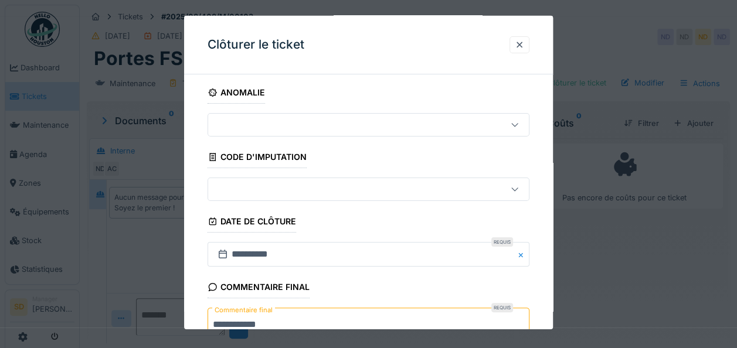
type textarea "**********"
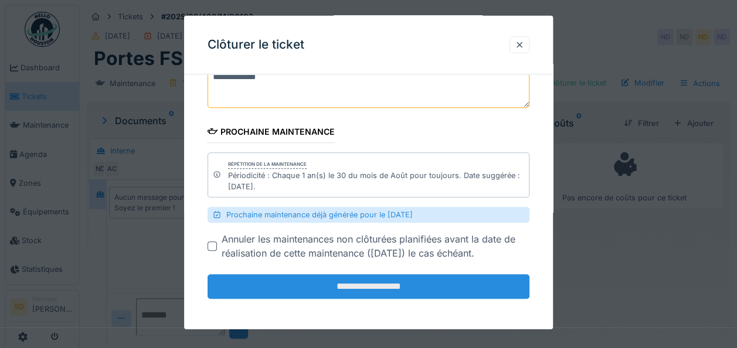
click at [359, 284] on input "**********" at bounding box center [369, 287] width 322 height 25
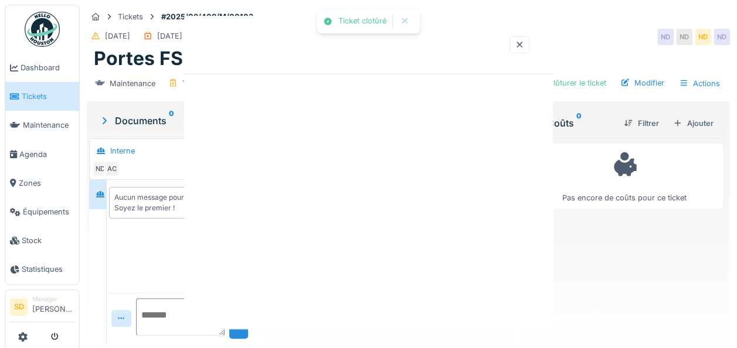
scroll to position [0, 0]
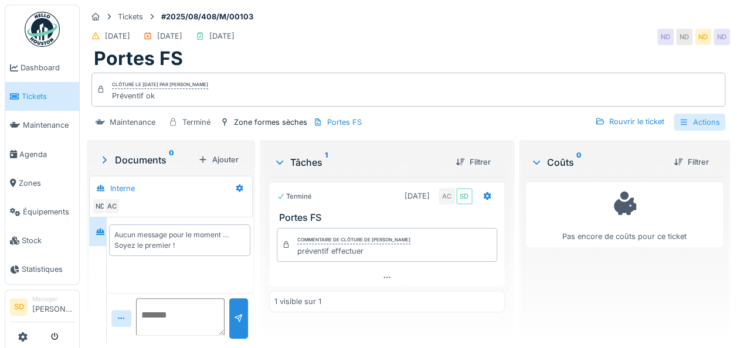
click at [693, 118] on div "Actions" at bounding box center [700, 122] width 52 height 17
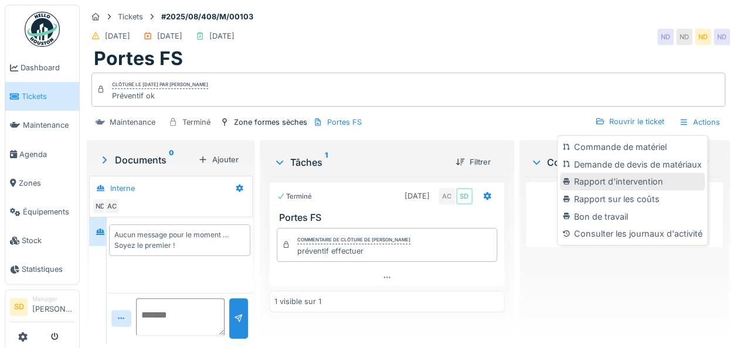
click at [600, 176] on div "Rapport d'intervention" at bounding box center [632, 182] width 144 height 18
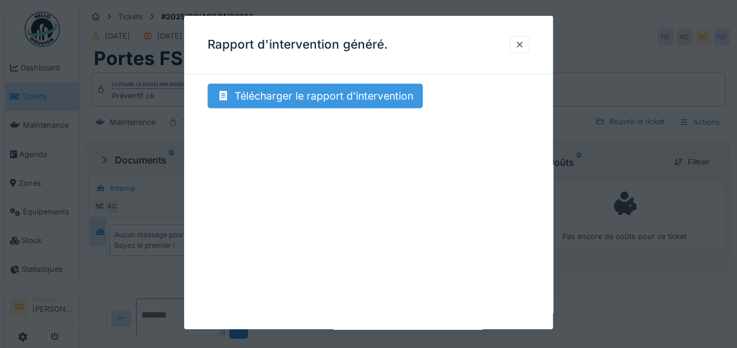
click at [303, 93] on div "Télécharger le rapport d'intervention" at bounding box center [315, 96] width 215 height 25
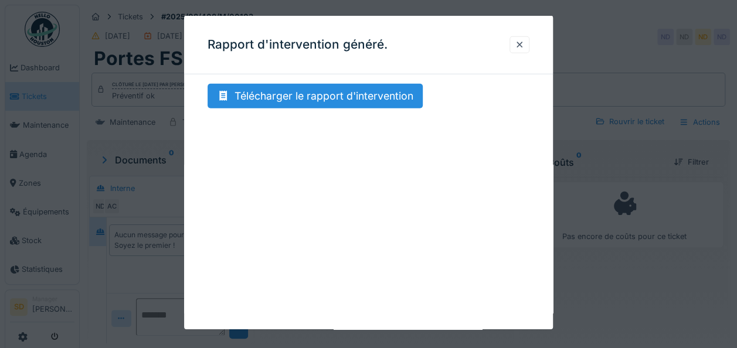
click at [372, 146] on div "Rapport d'intervention généré. Télécharger le rapport d'intervention" at bounding box center [368, 173] width 369 height 314
click at [530, 39] on div at bounding box center [520, 44] width 20 height 17
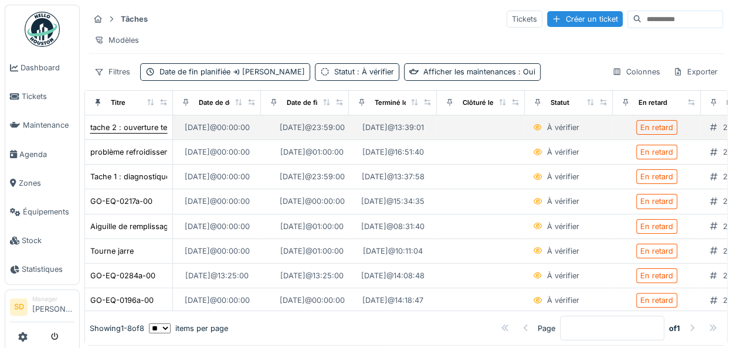
click at [134, 133] on div "tache 2 : ouverture temporaire de l électrovanne v3v pour refroidirai l échange…" at bounding box center [240, 127] width 301 height 11
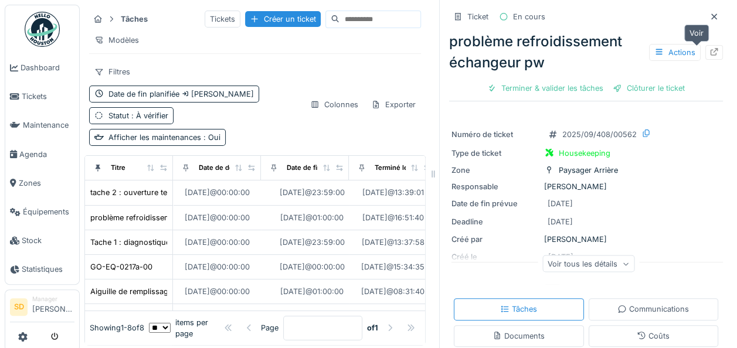
click at [711, 55] on icon at bounding box center [715, 52] width 8 height 8
click at [47, 63] on span "Dashboard" at bounding box center [48, 67] width 54 height 11
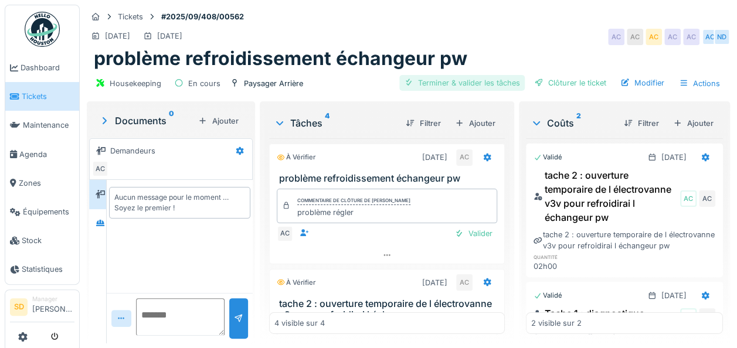
click at [470, 75] on div "Terminer & valider les tâches" at bounding box center [463, 83] width 126 height 16
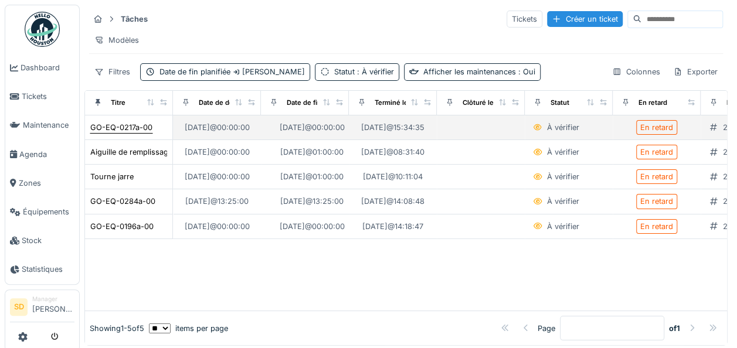
click at [131, 133] on div "GO-EQ-0217a-00" at bounding box center [121, 127] width 62 height 11
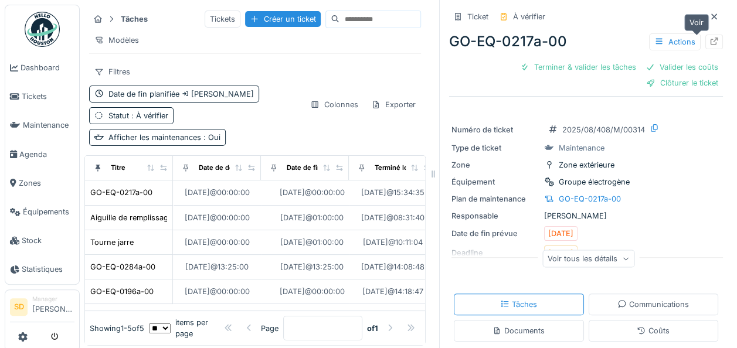
click at [710, 39] on icon at bounding box center [714, 42] width 9 height 8
click at [55, 71] on span "Dashboard" at bounding box center [48, 67] width 54 height 11
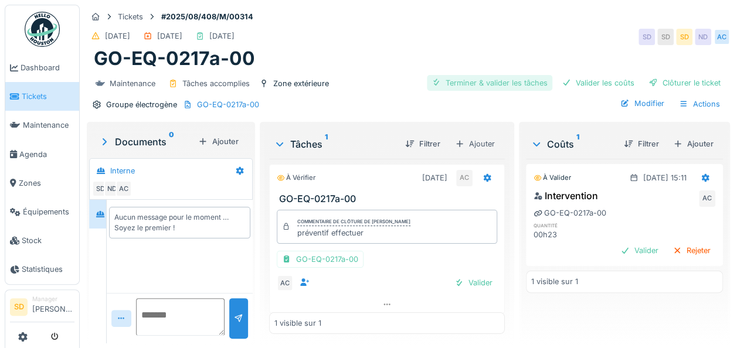
click at [490, 82] on div "Terminer & valider les tâches" at bounding box center [490, 83] width 126 height 16
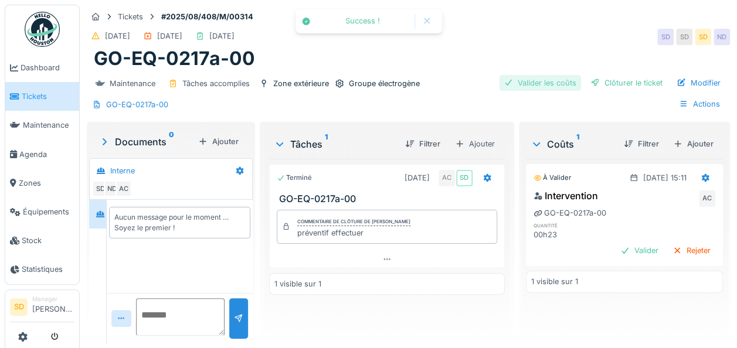
click at [566, 76] on div "Valider les coûts" at bounding box center [540, 83] width 82 height 16
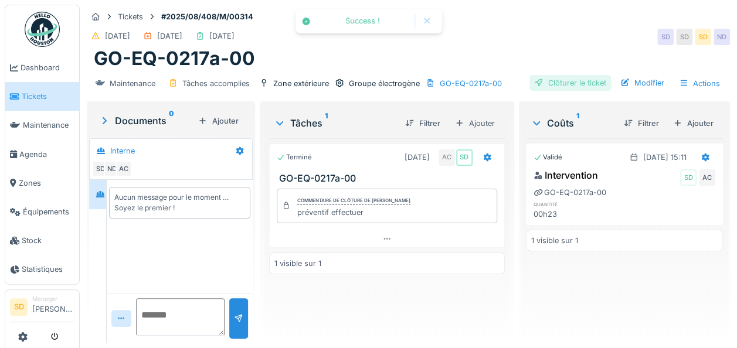
click at [562, 77] on div "Clôturer le ticket" at bounding box center [571, 83] width 82 height 16
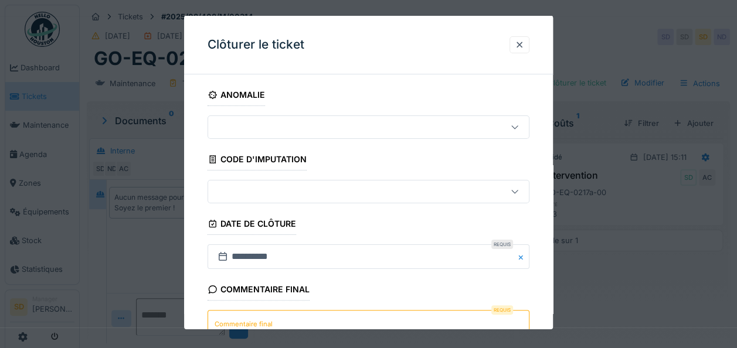
click at [284, 320] on textarea "Commentaire final" at bounding box center [369, 334] width 322 height 48
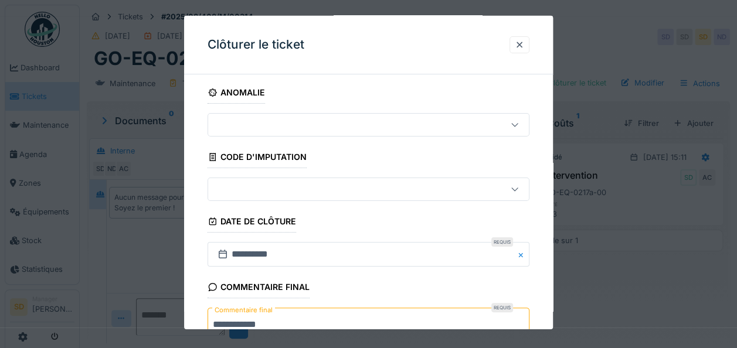
type textarea "**********"
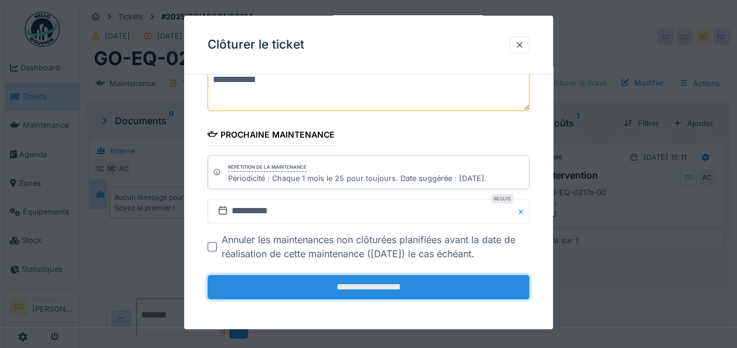
click at [357, 284] on input "**********" at bounding box center [369, 287] width 322 height 25
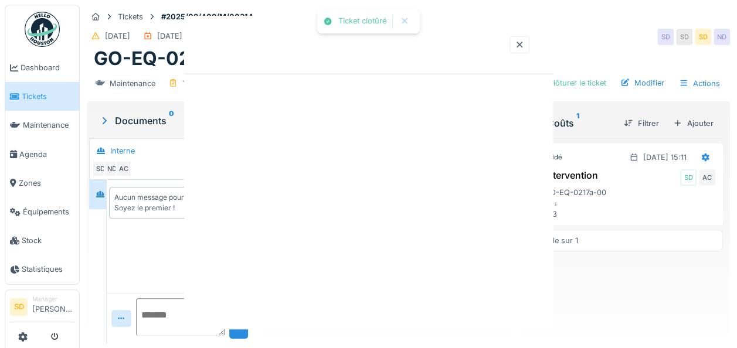
scroll to position [0, 0]
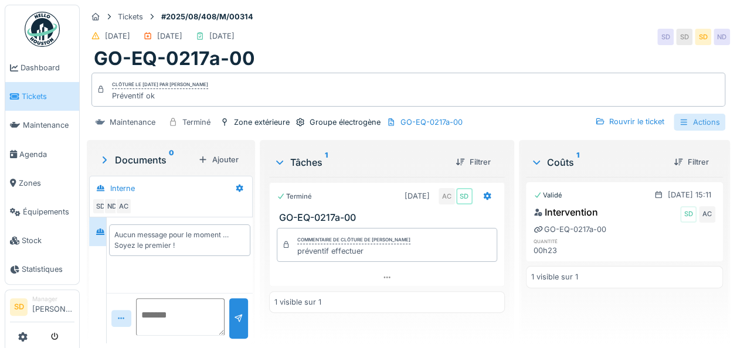
click at [696, 122] on div "Actions" at bounding box center [700, 122] width 52 height 17
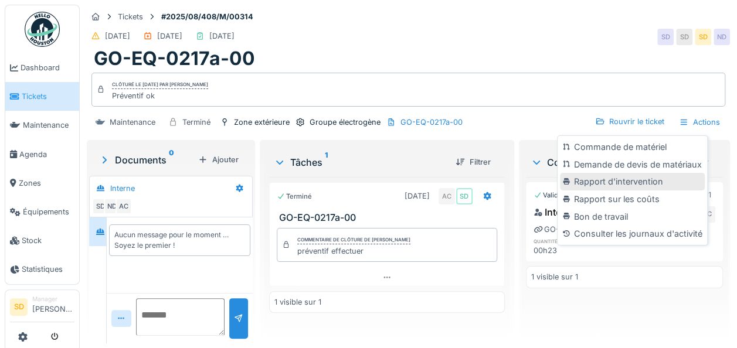
click at [616, 177] on div "Rapport d'intervention" at bounding box center [632, 182] width 144 height 18
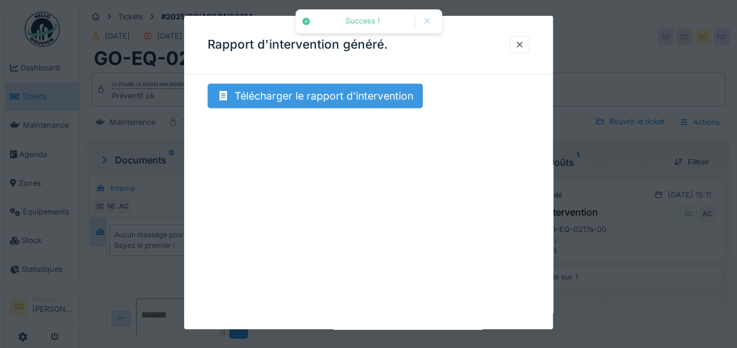
click at [365, 89] on div "Télécharger le rapport d'intervention" at bounding box center [315, 96] width 215 height 25
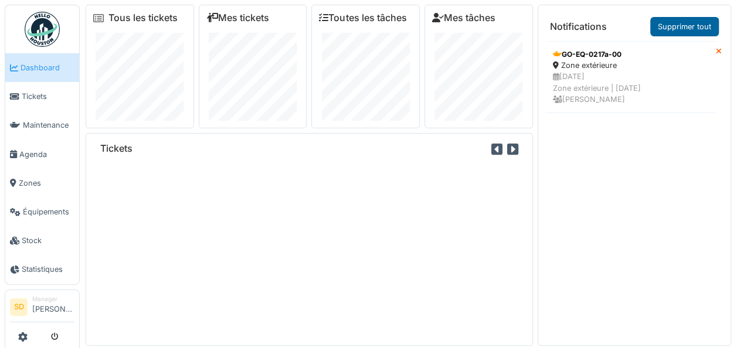
click at [666, 26] on link "Supprimer tout" at bounding box center [685, 26] width 69 height 19
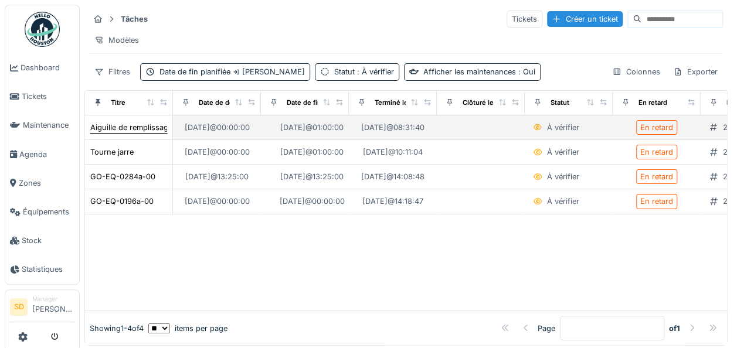
click at [126, 133] on div "Aiguille de remplissage" at bounding box center [131, 127] width 82 height 11
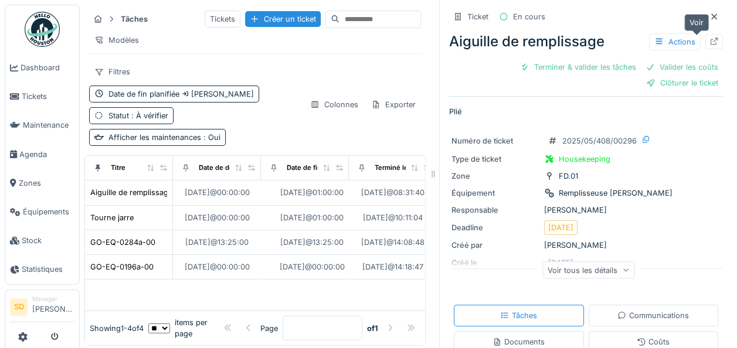
click at [710, 40] on icon at bounding box center [714, 42] width 9 height 8
click at [36, 65] on span "Dashboard" at bounding box center [48, 67] width 54 height 11
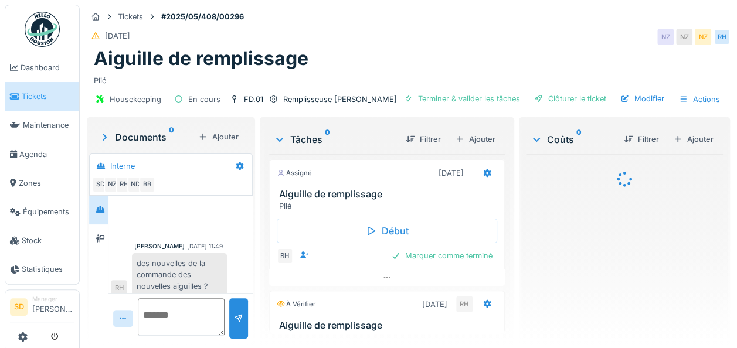
scroll to position [241, 0]
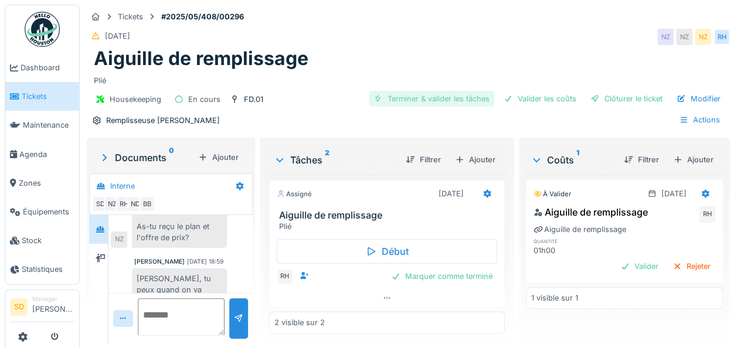
click at [444, 101] on div "Terminer & valider les tâches" at bounding box center [432, 99] width 126 height 16
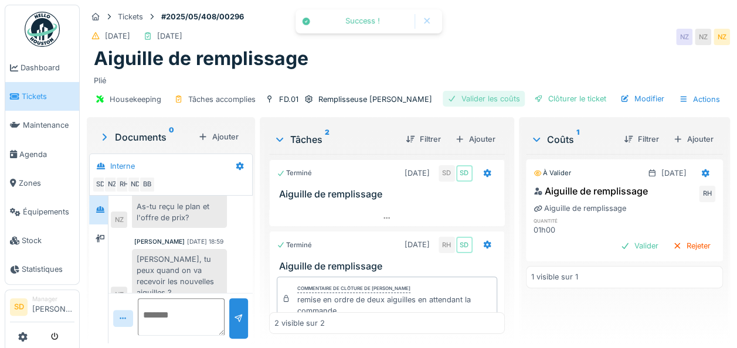
click at [508, 96] on div "Valider les coûts" at bounding box center [484, 99] width 82 height 16
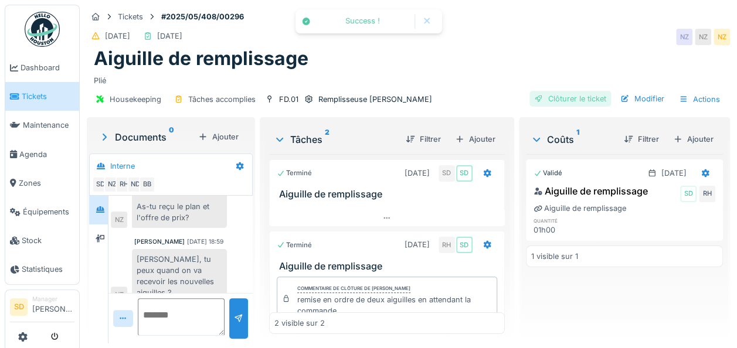
click at [539, 96] on div "Clôturer le ticket" at bounding box center [571, 99] width 82 height 16
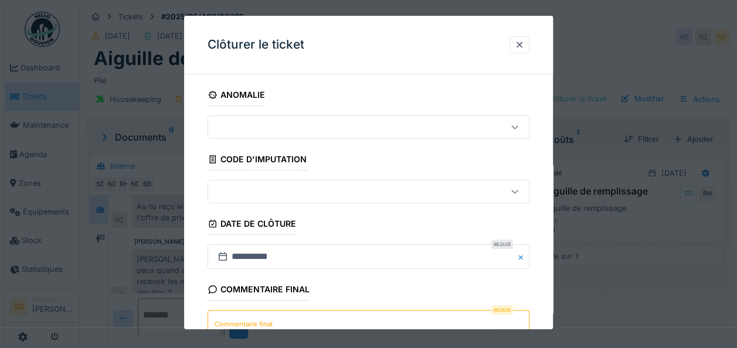
click at [318, 312] on textarea "Commentaire final" at bounding box center [369, 334] width 322 height 48
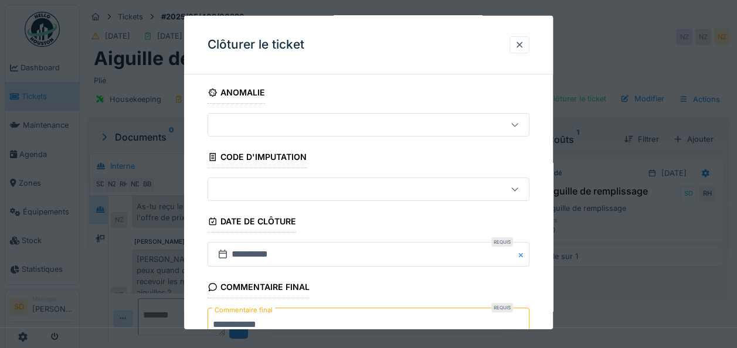
type textarea "**********"
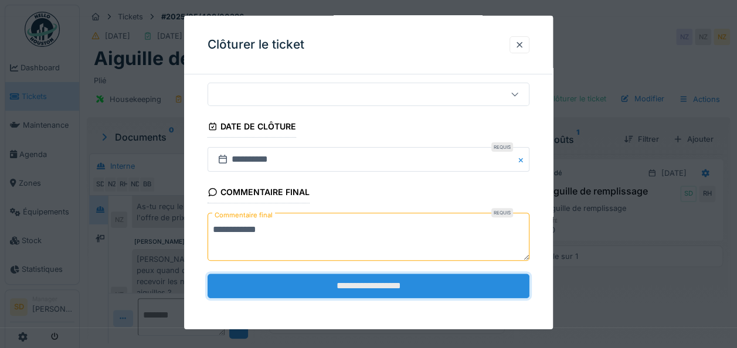
click at [358, 286] on input "**********" at bounding box center [369, 285] width 322 height 25
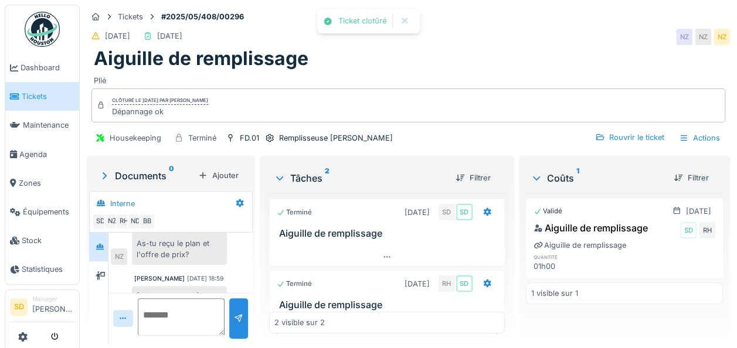
scroll to position [278, 0]
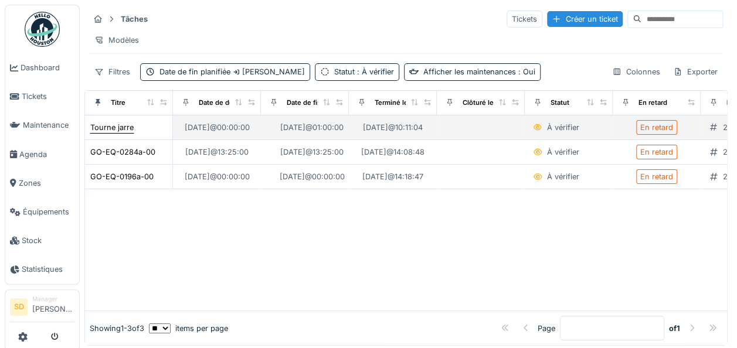
click at [114, 133] on div "Tourne jarre" at bounding box center [111, 127] width 43 height 11
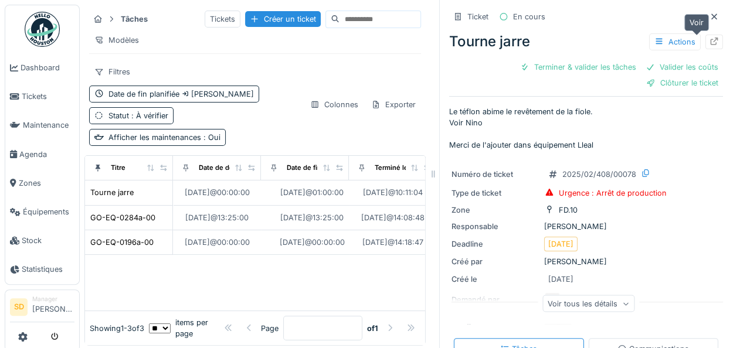
click at [711, 40] on icon at bounding box center [715, 42] width 8 height 8
click at [45, 70] on span "Dashboard" at bounding box center [48, 67] width 54 height 11
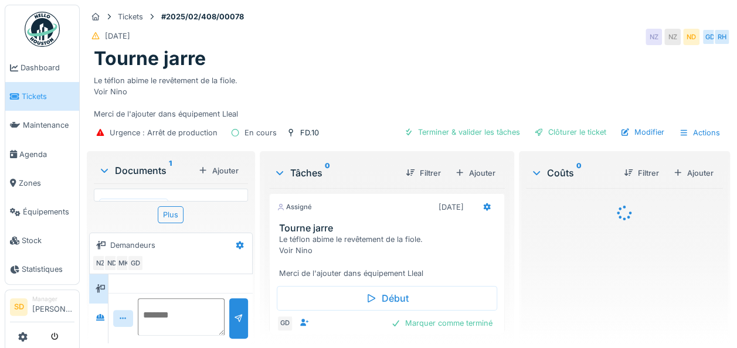
scroll to position [723, 0]
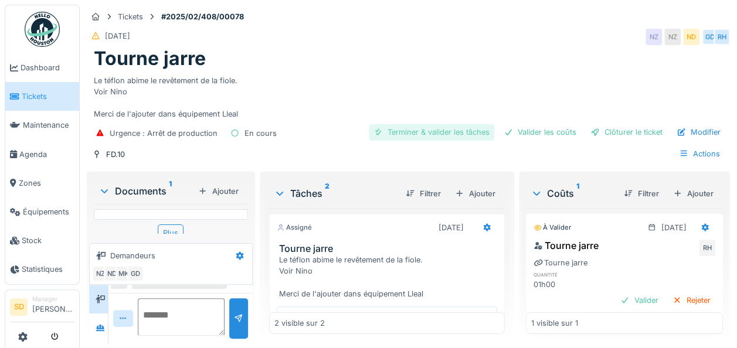
click at [428, 134] on div "Terminer & valider les tâches" at bounding box center [432, 132] width 126 height 16
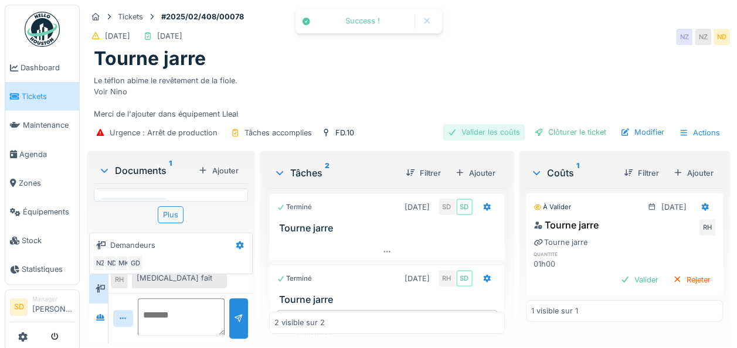
click at [467, 131] on div "Valider les coûts" at bounding box center [484, 132] width 82 height 16
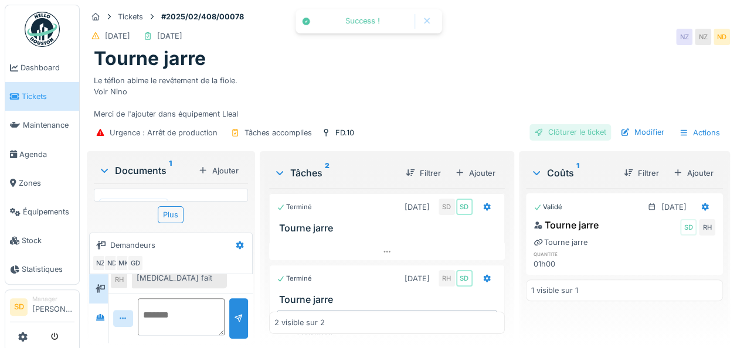
click at [549, 128] on div "Clôturer le ticket" at bounding box center [571, 132] width 82 height 16
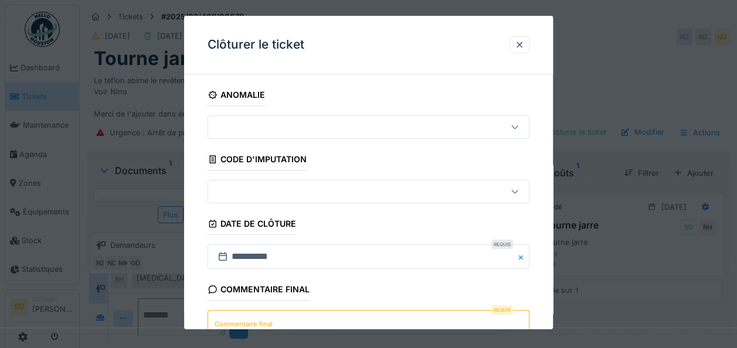
click at [309, 317] on textarea "Commentaire final" at bounding box center [369, 334] width 322 height 48
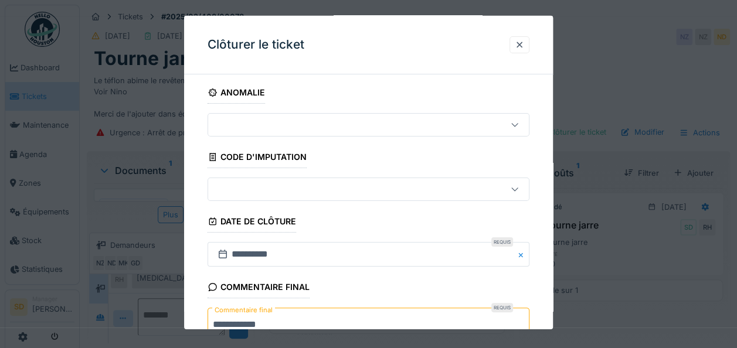
type textarea "**********"
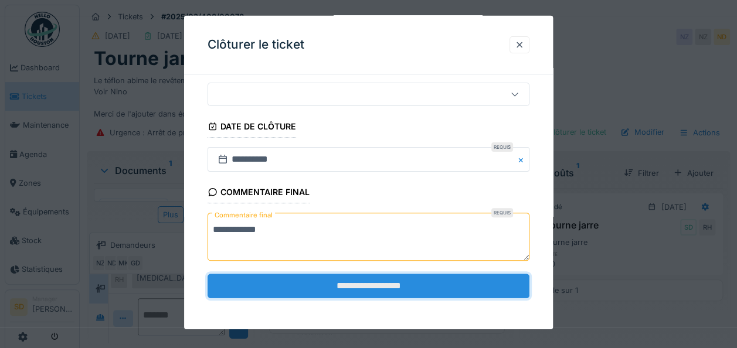
click at [359, 281] on input "**********" at bounding box center [369, 285] width 322 height 25
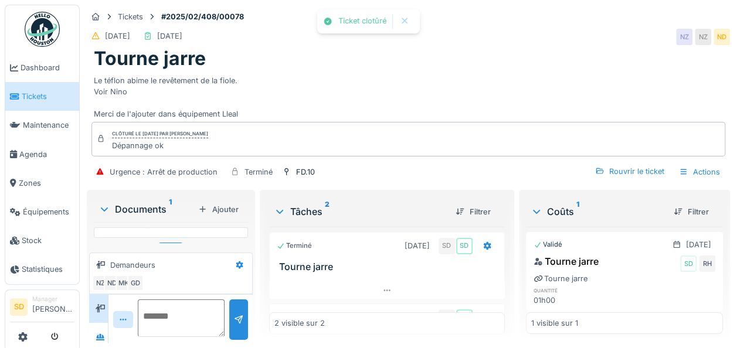
scroll to position [861, 0]
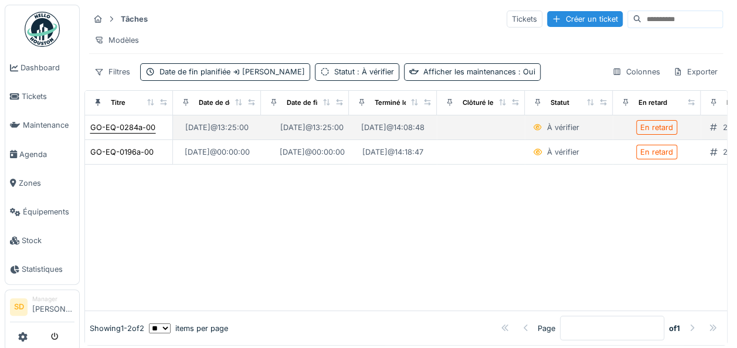
click at [128, 131] on div "GO-EQ-0284a-00" at bounding box center [122, 127] width 65 height 11
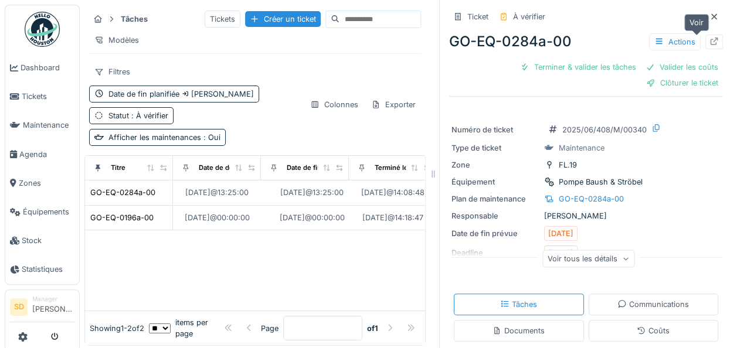
click at [711, 38] on icon at bounding box center [715, 42] width 8 height 8
click at [35, 74] on link "Dashboard" at bounding box center [42, 67] width 74 height 29
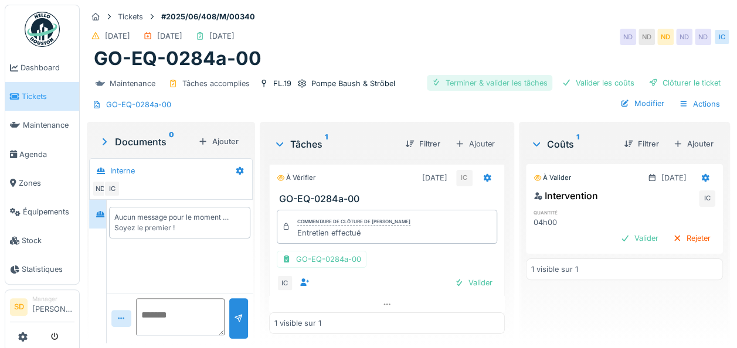
click at [469, 77] on div "Terminer & valider les tâches" at bounding box center [490, 83] width 126 height 16
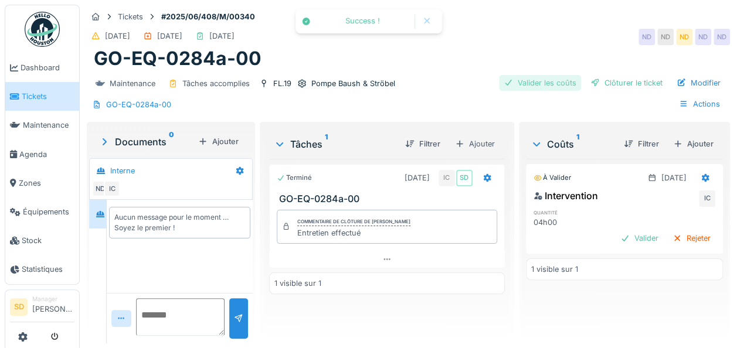
click at [543, 79] on div "Valider les coûts" at bounding box center [540, 83] width 82 height 16
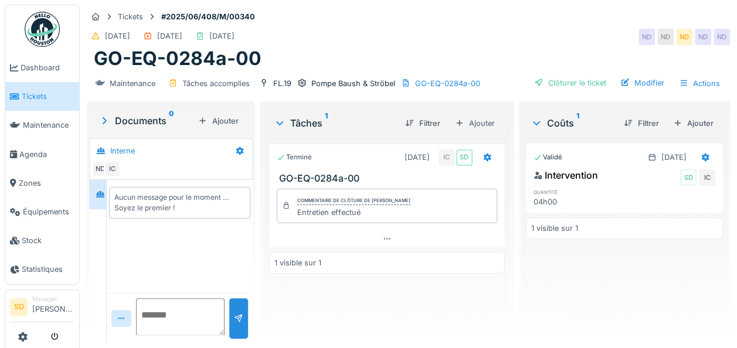
click at [543, 79] on div "Clôturer le ticket" at bounding box center [571, 83] width 82 height 16
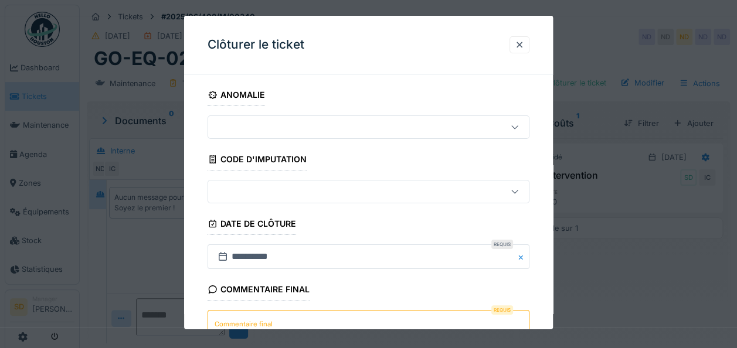
click at [352, 320] on textarea "Commentaire final" at bounding box center [369, 334] width 322 height 48
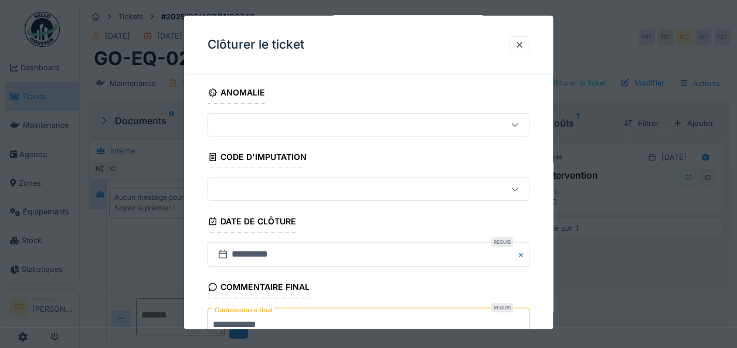
type textarea "**********"
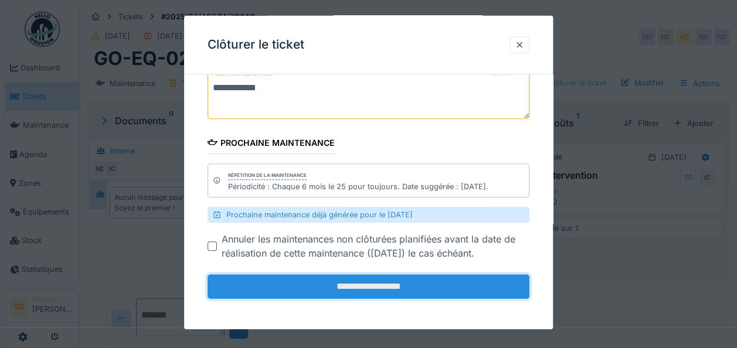
click at [357, 292] on input "**********" at bounding box center [369, 287] width 322 height 25
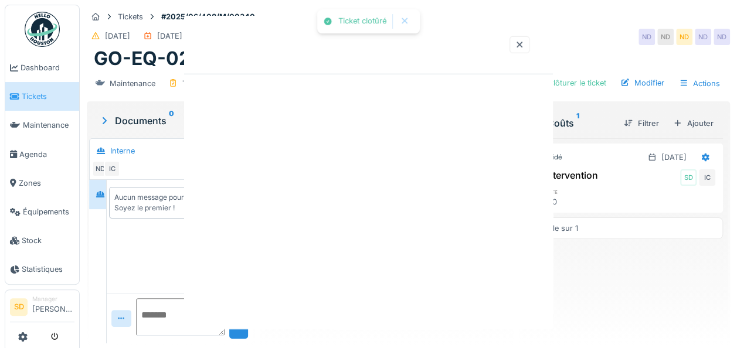
scroll to position [0, 0]
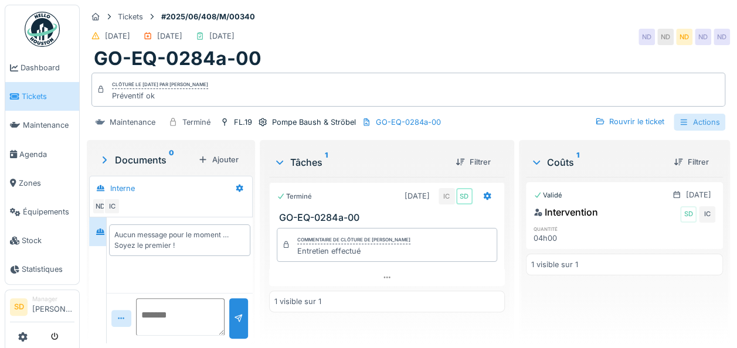
click at [685, 115] on div "Actions" at bounding box center [700, 122] width 52 height 17
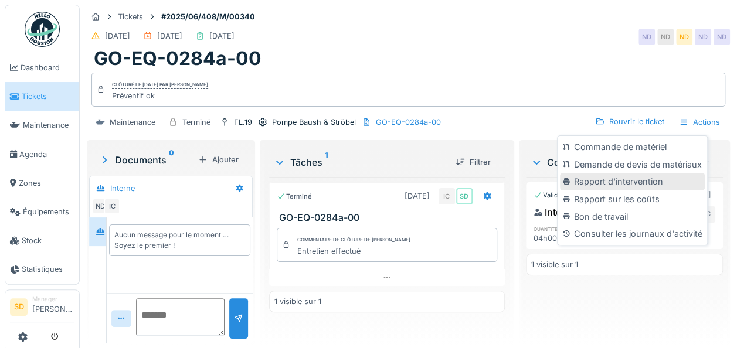
click at [642, 180] on div "Rapport d'intervention" at bounding box center [632, 182] width 144 height 18
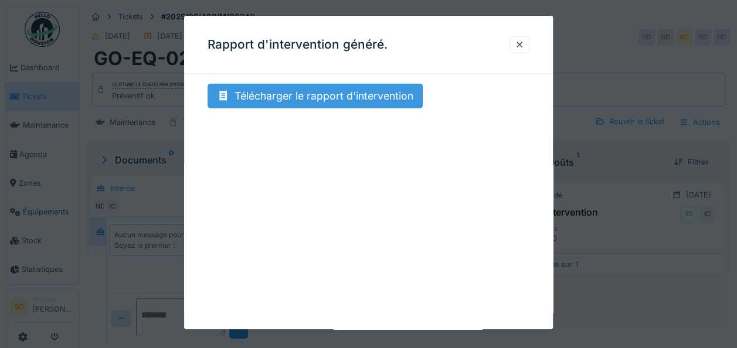
click at [312, 96] on div "Télécharger le rapport d'intervention" at bounding box center [315, 96] width 215 height 25
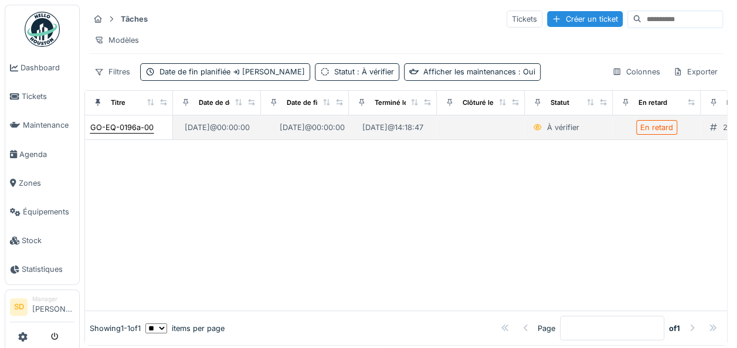
click at [117, 133] on div "GO-EQ-0196a-00" at bounding box center [121, 127] width 63 height 11
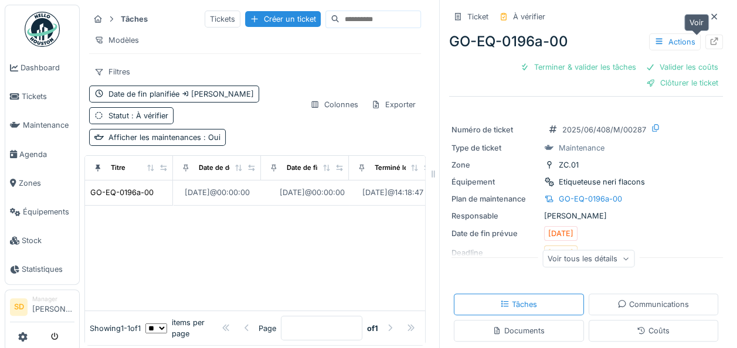
click at [710, 44] on icon at bounding box center [714, 42] width 9 height 8
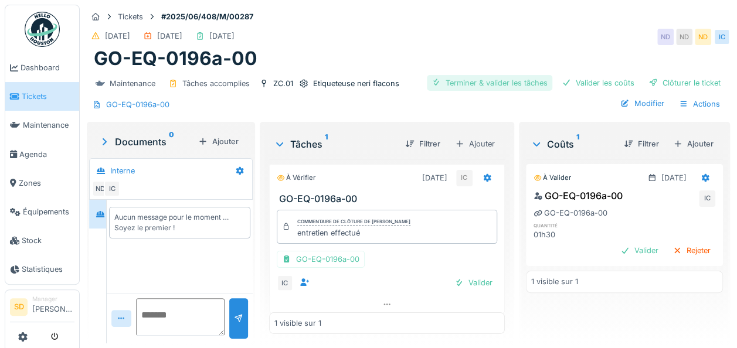
click at [513, 80] on div "Terminer & valider les tâches" at bounding box center [490, 83] width 126 height 16
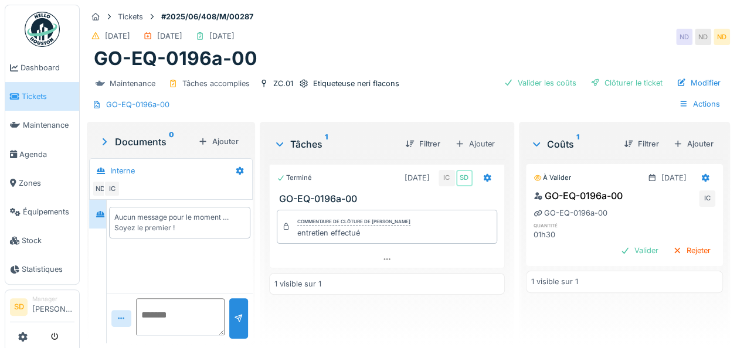
click at [513, 80] on div "Valider les coûts" at bounding box center [540, 83] width 82 height 16
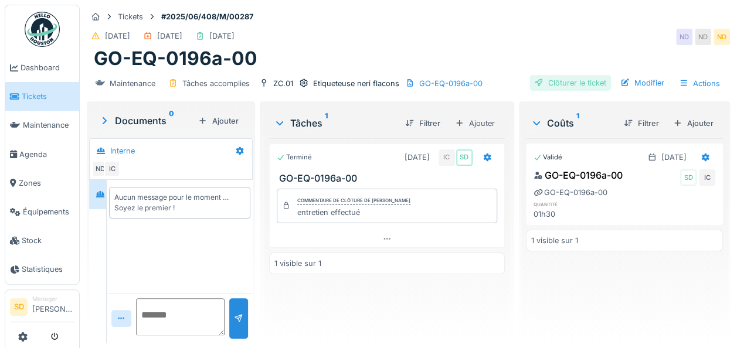
click at [544, 80] on div "Clôturer le ticket" at bounding box center [571, 83] width 82 height 16
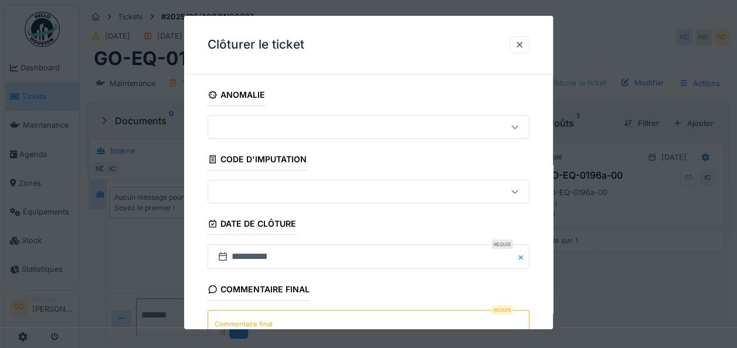
click at [303, 329] on textarea "Commentaire final" at bounding box center [369, 334] width 322 height 48
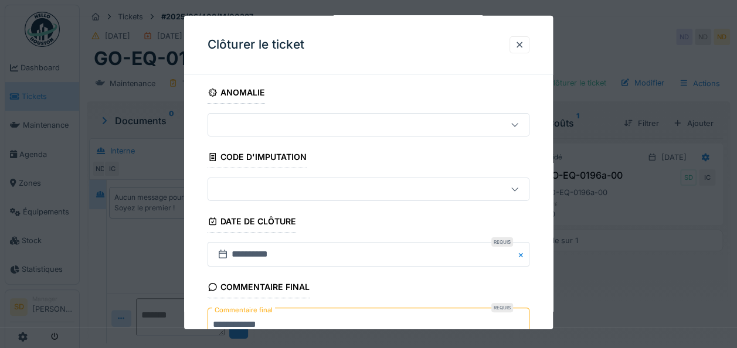
type textarea "**********"
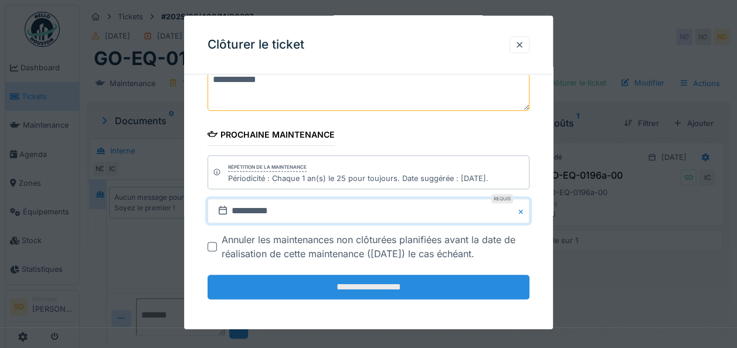
click at [350, 285] on input "**********" at bounding box center [369, 287] width 322 height 25
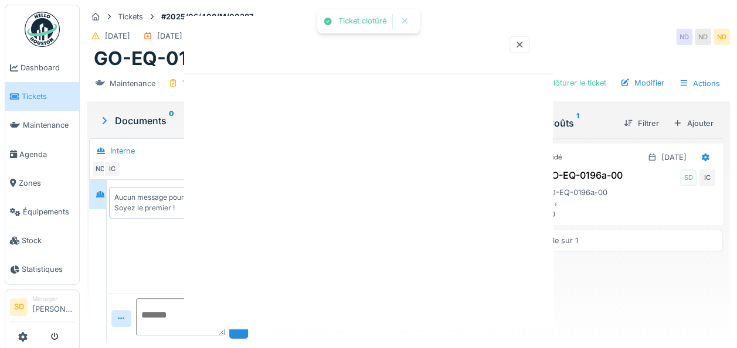
scroll to position [0, 0]
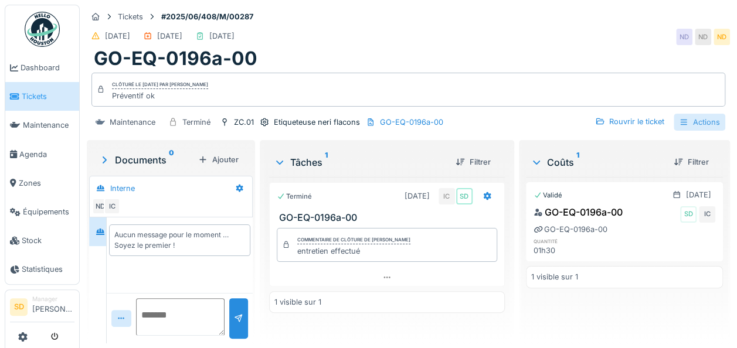
click at [694, 114] on div "Actions" at bounding box center [700, 122] width 52 height 17
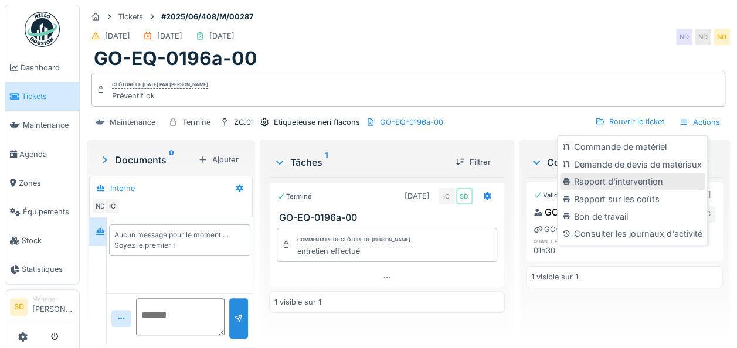
click at [611, 178] on div "Rapport d'intervention" at bounding box center [632, 182] width 144 height 18
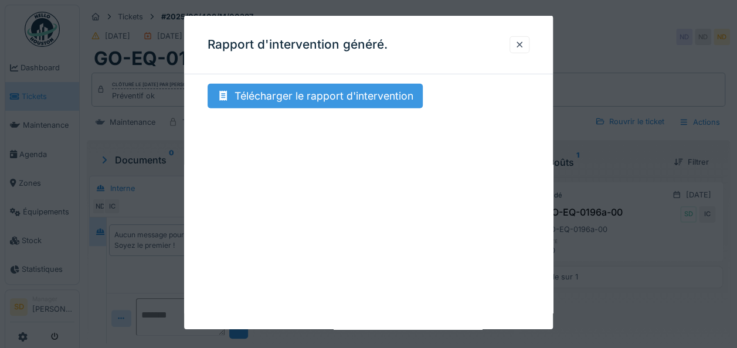
click at [283, 91] on div "Télécharger le rapport d'intervention" at bounding box center [315, 96] width 215 height 25
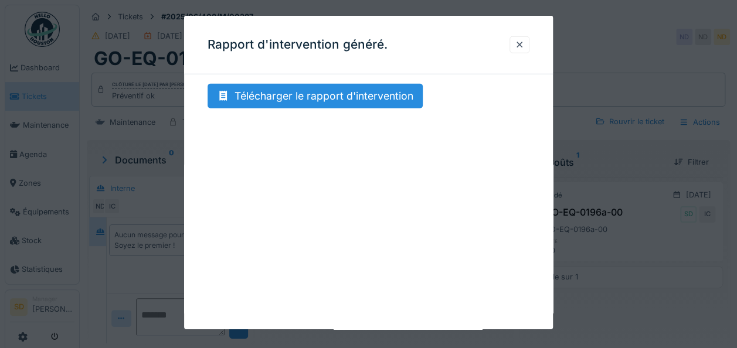
click at [401, 196] on div "Rapport d'intervention généré. Télécharger le rapport d'intervention" at bounding box center [368, 173] width 369 height 314
click at [521, 43] on div at bounding box center [519, 44] width 9 height 11
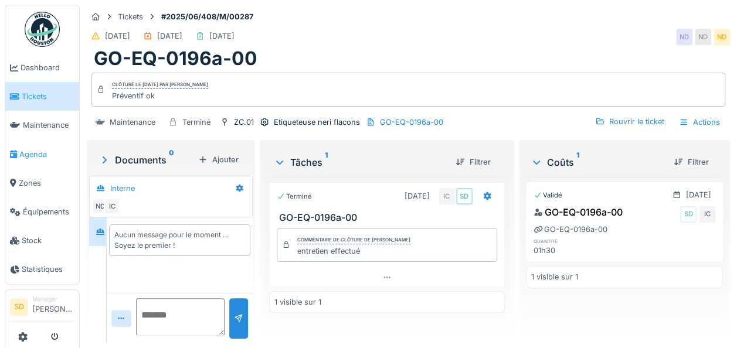
click at [33, 146] on link "Agenda" at bounding box center [42, 154] width 74 height 29
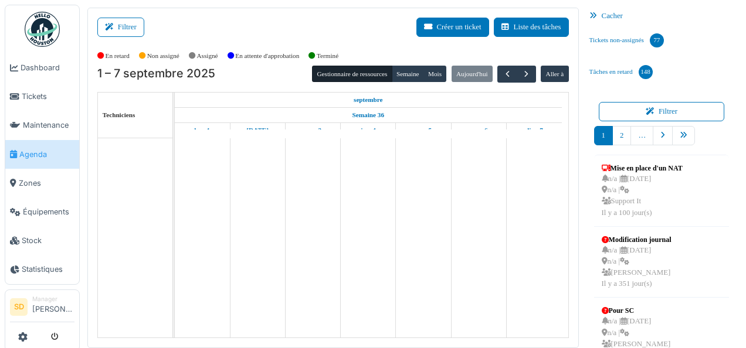
click at [41, 156] on span "Agenda" at bounding box center [46, 154] width 55 height 11
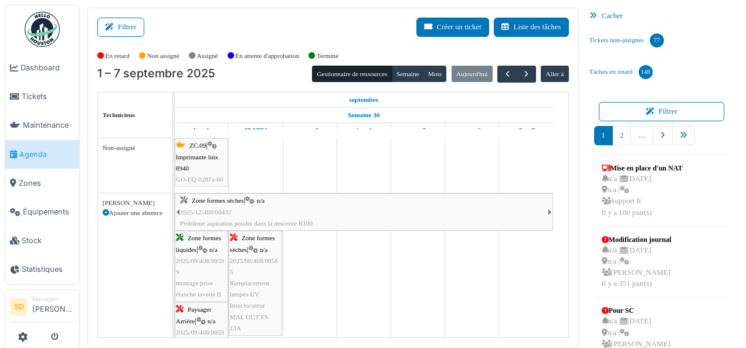
click at [594, 15] on icon at bounding box center [596, 16] width 12 height 8
